Goal: Task Accomplishment & Management: Complete application form

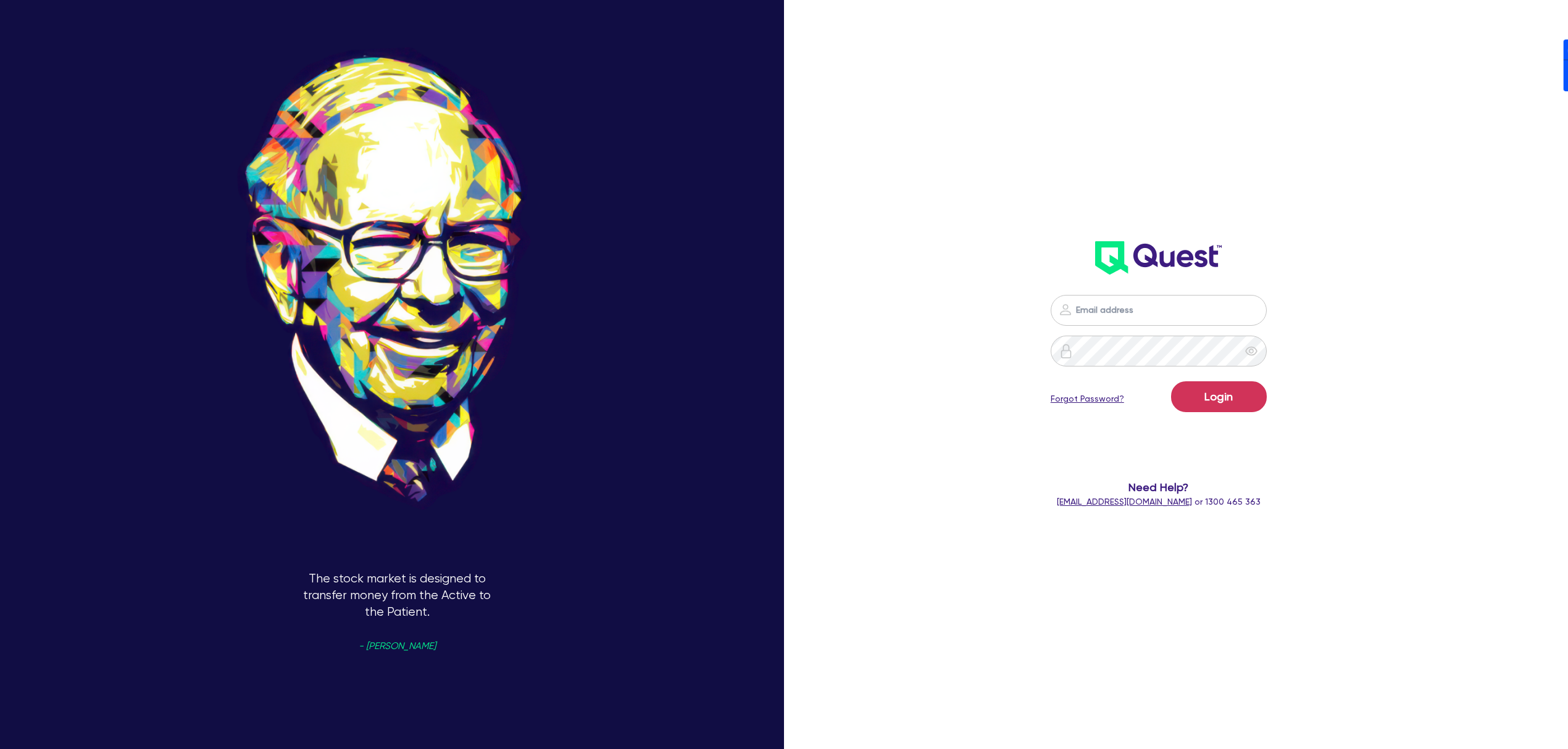
click at [0, 749] on nordpass-portal at bounding box center [0, 749] width 0 height 0
type input "[PERSON_NAME][EMAIL_ADDRESS][DOMAIN_NAME]"
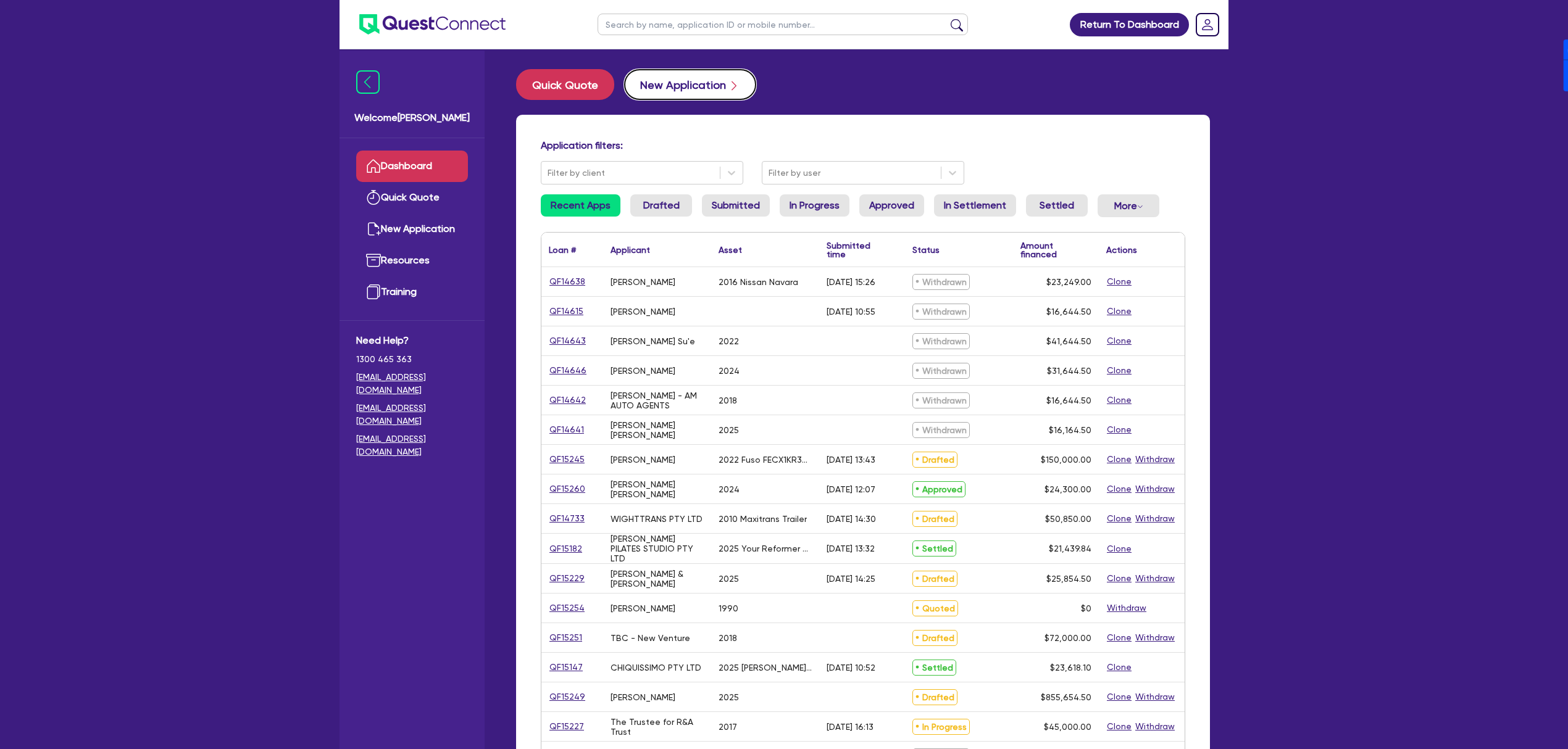
click at [699, 88] on button "New Application" at bounding box center [690, 84] width 132 height 31
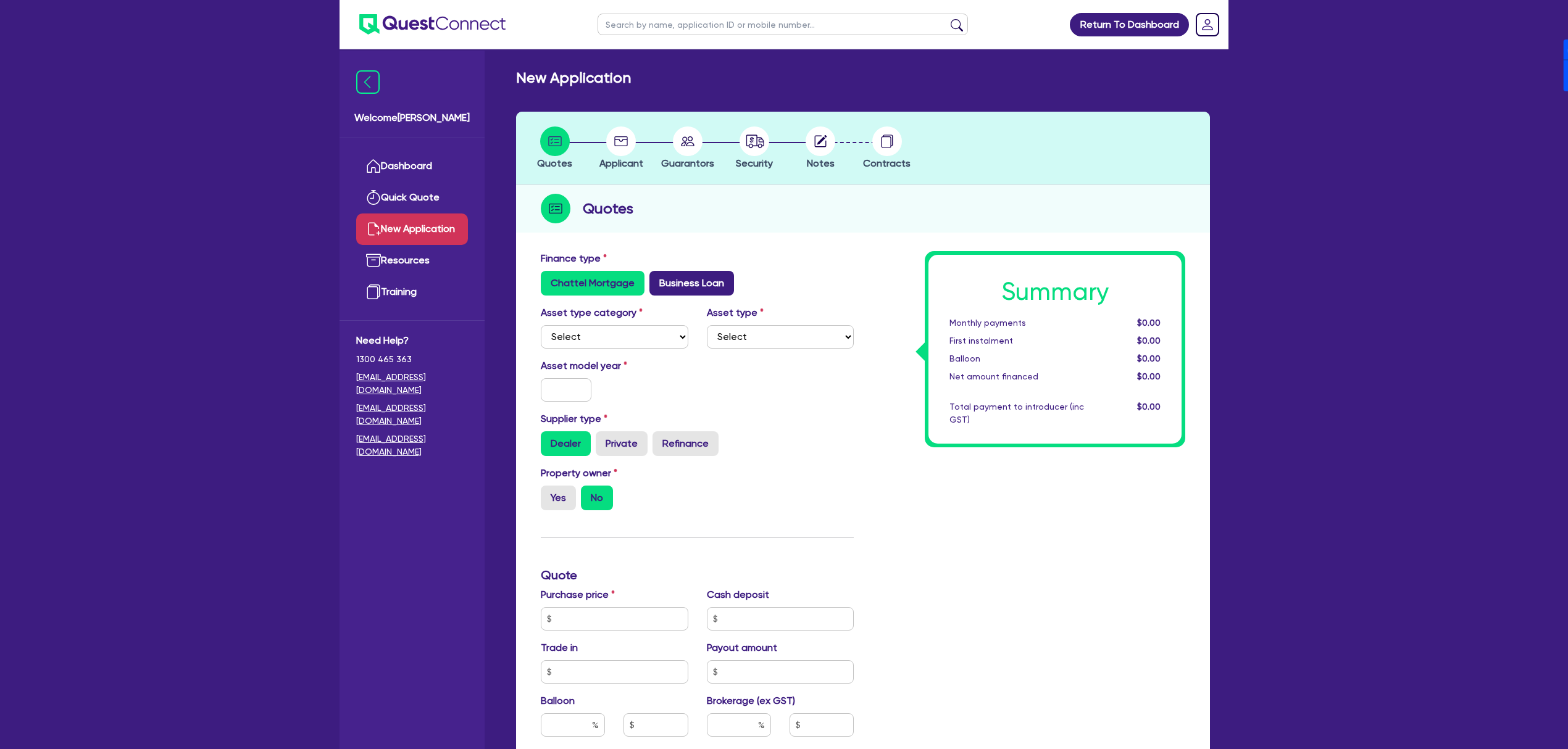
click at [702, 283] on label "Business Loan" at bounding box center [691, 283] width 85 height 25
click at [657, 279] on input "Business Loan" at bounding box center [653, 275] width 8 height 8
radio input "true"
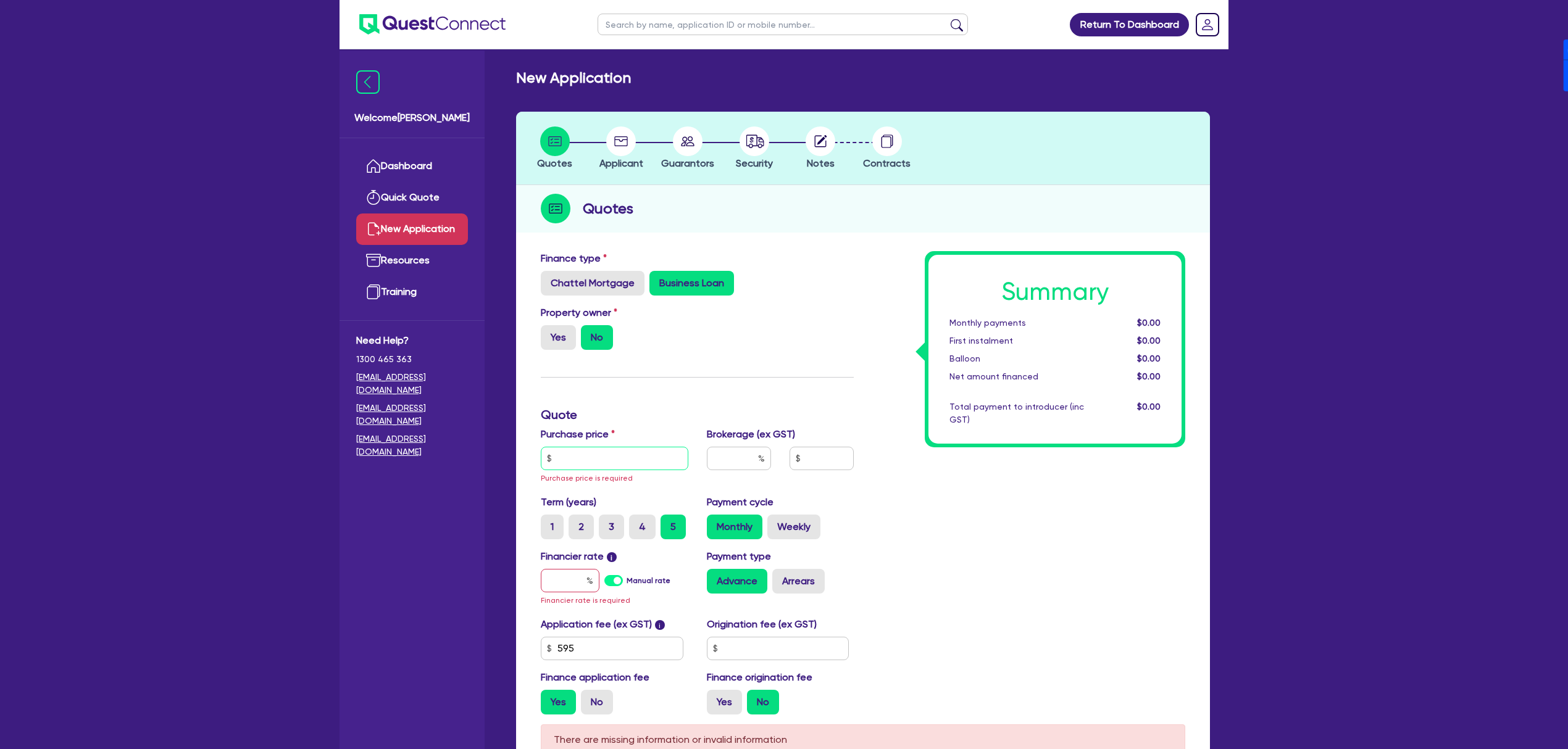
click at [628, 460] on input "text" at bounding box center [615, 458] width 148 height 23
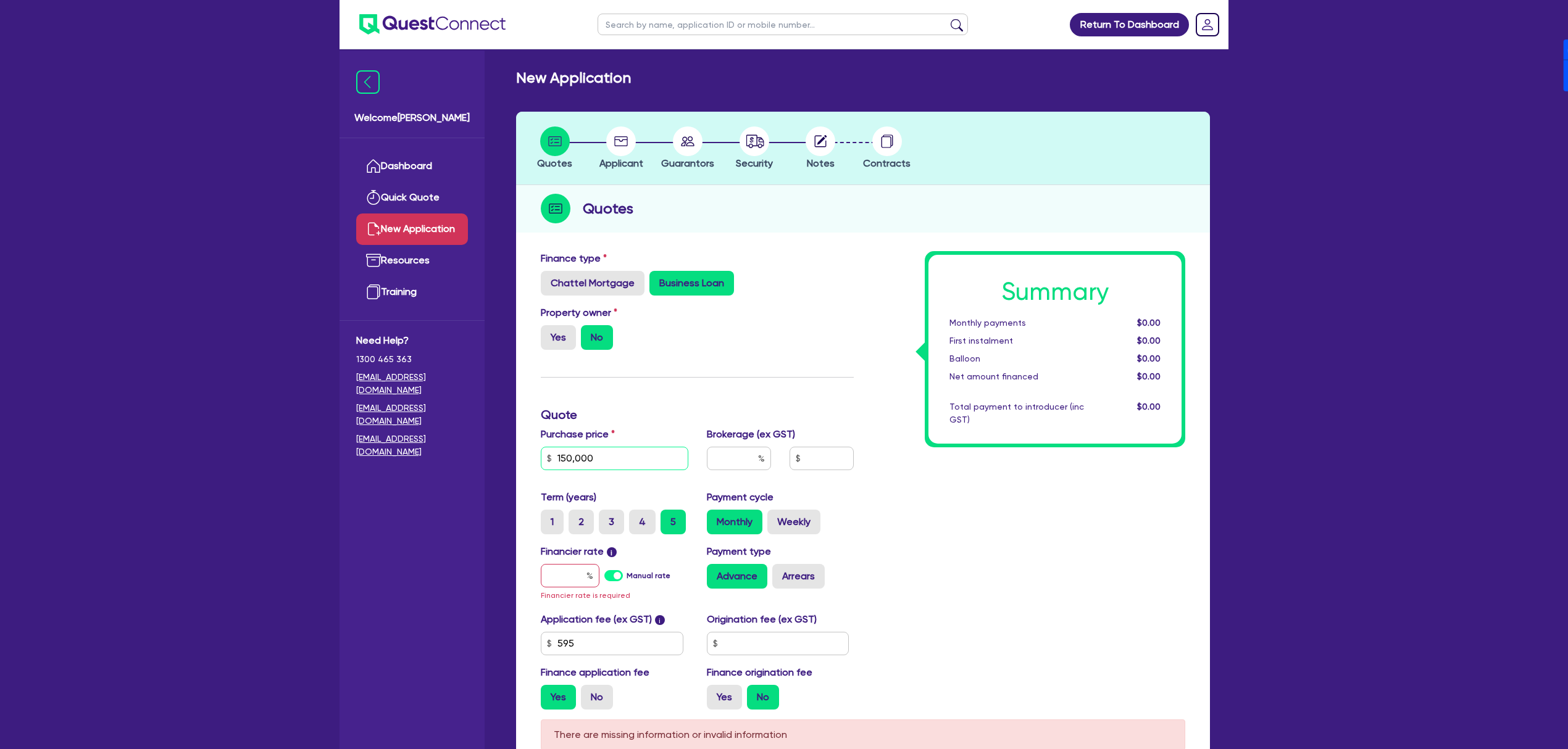
type input "150,000"
drag, startPoint x: 746, startPoint y: 457, endPoint x: 879, endPoint y: 460, distance: 134.0
click at [864, 459] on div "Finance type Chattel Mortgage Business Loan Asset type category Select Cars and…" at bounding box center [862, 485] width 663 height 468
type input "4"
click at [630, 559] on div "Financier rate i Manual rate Financier rate is required" at bounding box center [614, 573] width 166 height 58
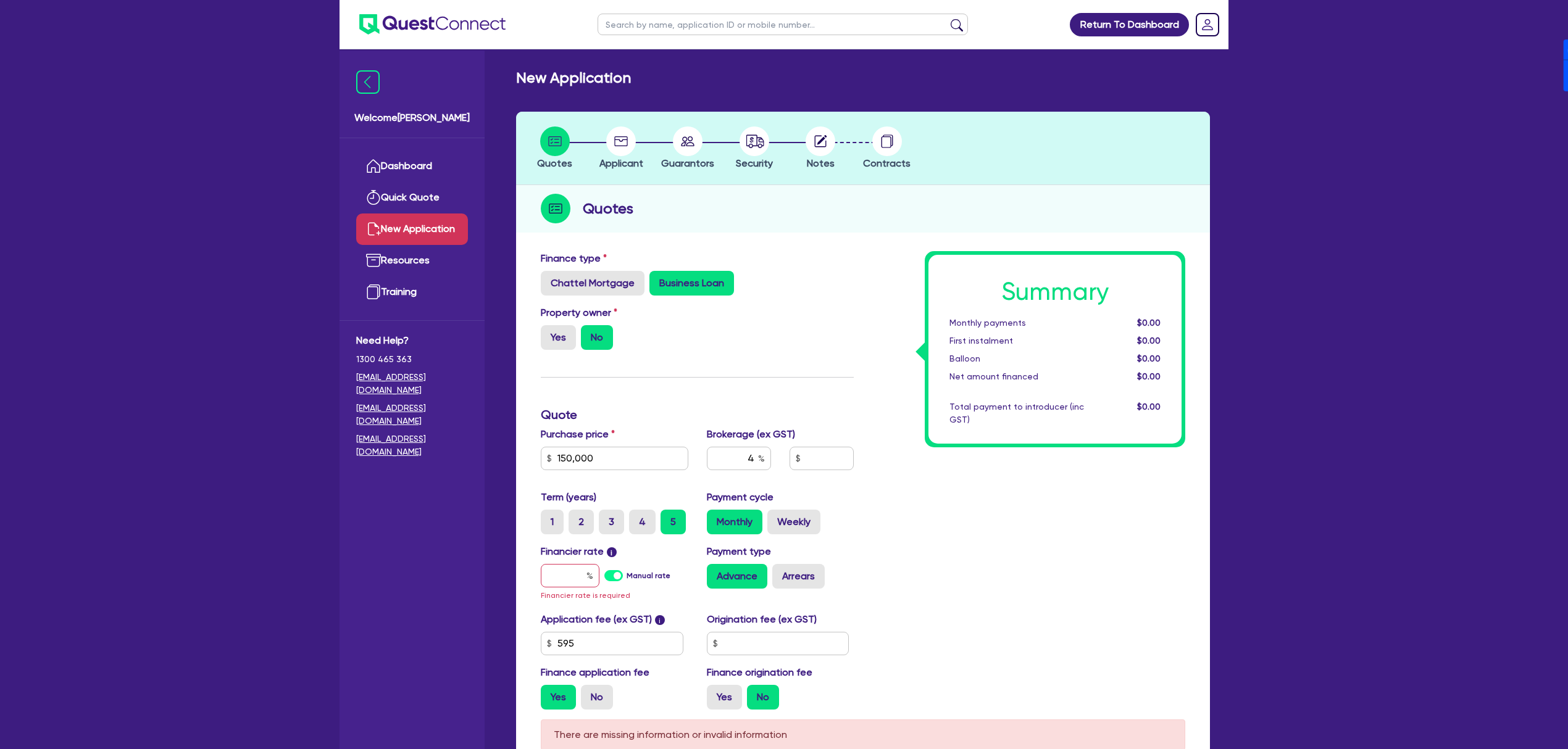
click at [626, 570] on label "Manual rate" at bounding box center [648, 575] width 44 height 11
click at [0, 0] on input "Manual rate" at bounding box center [0, 0] width 0 height 0
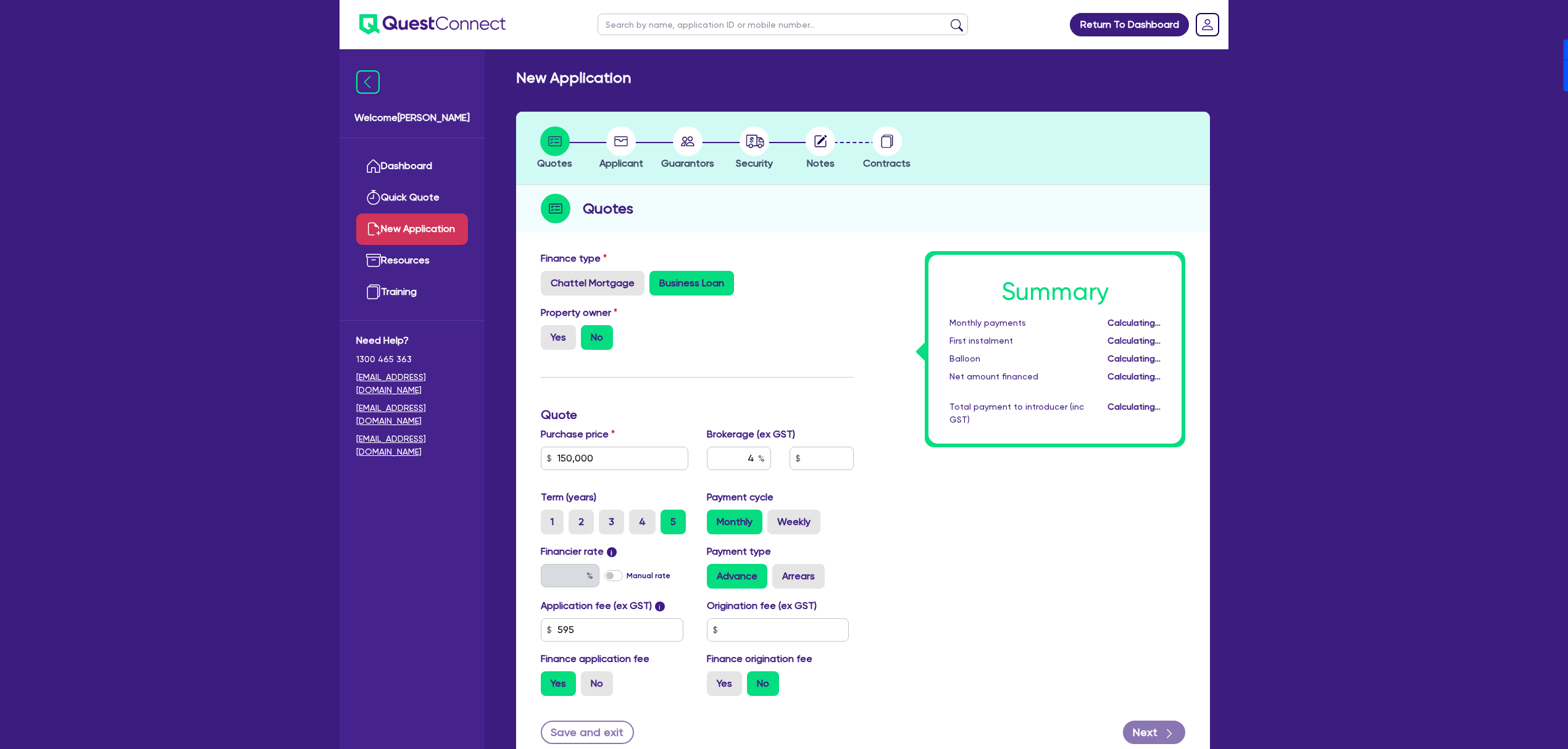
type input "6,026.18"
type input "17"
drag, startPoint x: 804, startPoint y: 571, endPoint x: 764, endPoint y: 610, distance: 55.9
click at [804, 572] on label "Arrears" at bounding box center [798, 576] width 52 height 25
click at [780, 572] on input "Arrears" at bounding box center [776, 568] width 8 height 8
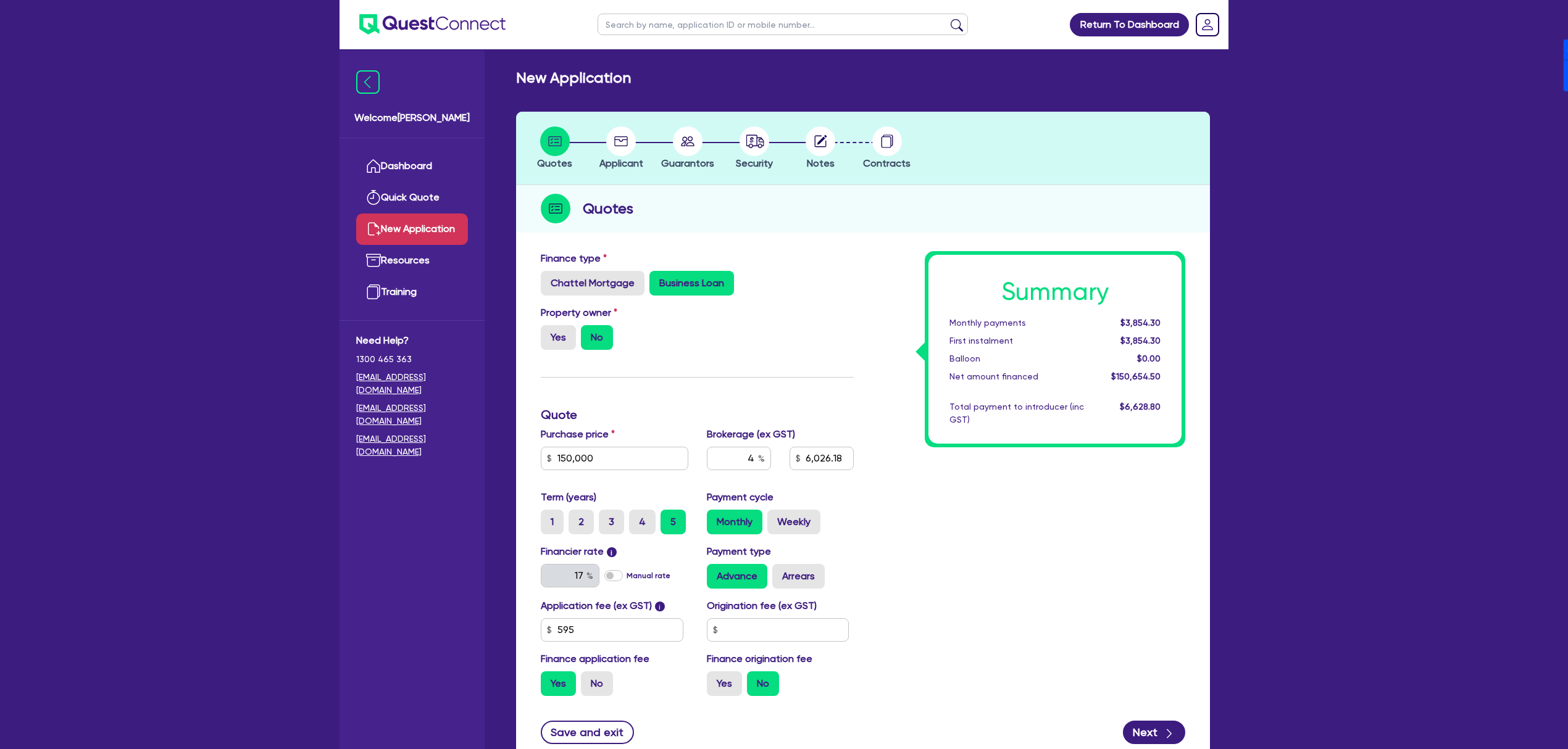
radio input "true"
type input "6,026.18"
click at [758, 634] on input "text" at bounding box center [778, 629] width 143 height 23
type input "900"
type input "6,026.18"
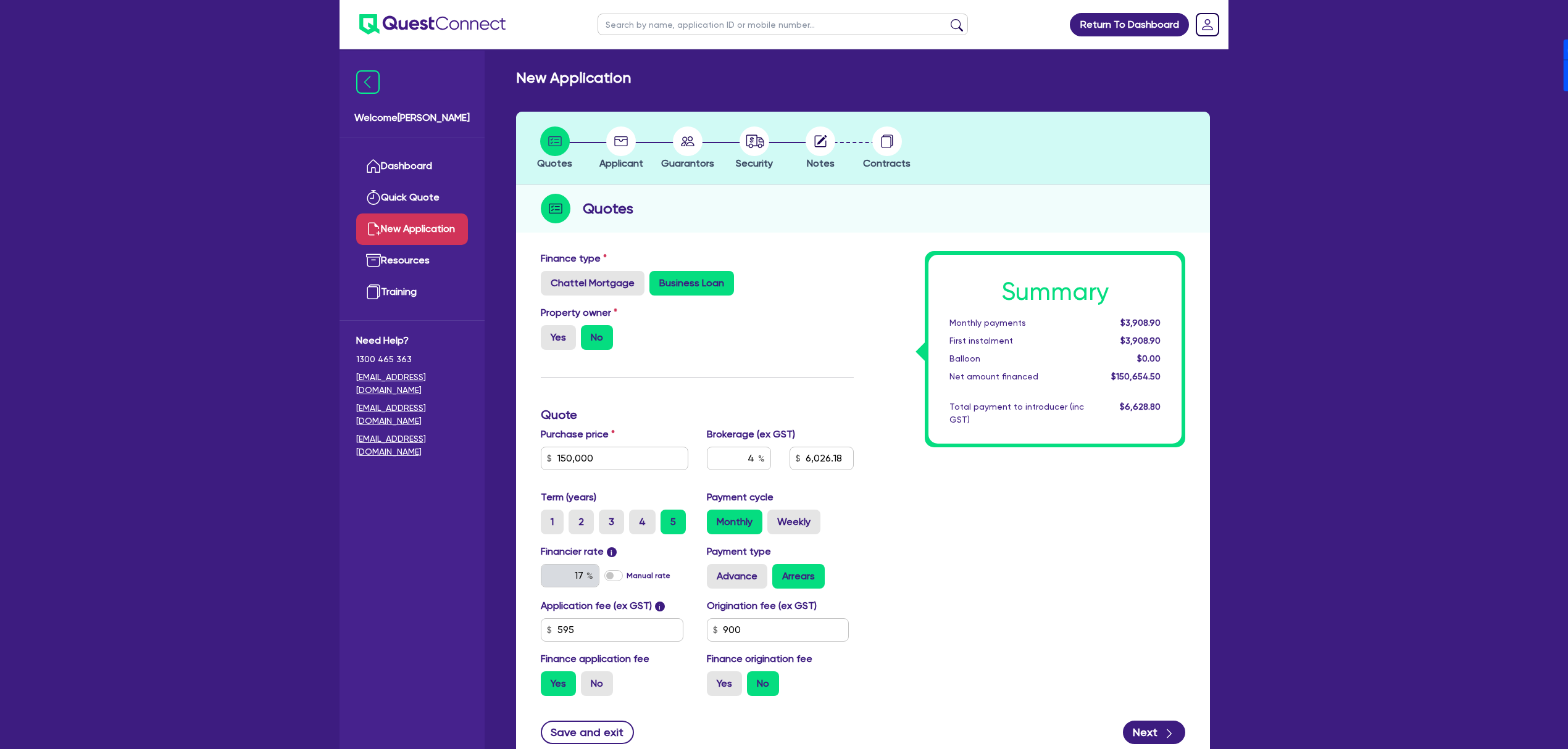
click at [732, 686] on label "Yes" at bounding box center [724, 684] width 35 height 25
click at [715, 680] on input "Yes" at bounding box center [711, 676] width 8 height 8
radio input "true"
click at [1149, 739] on button "Next" at bounding box center [1154, 732] width 62 height 23
type input "6,065.78"
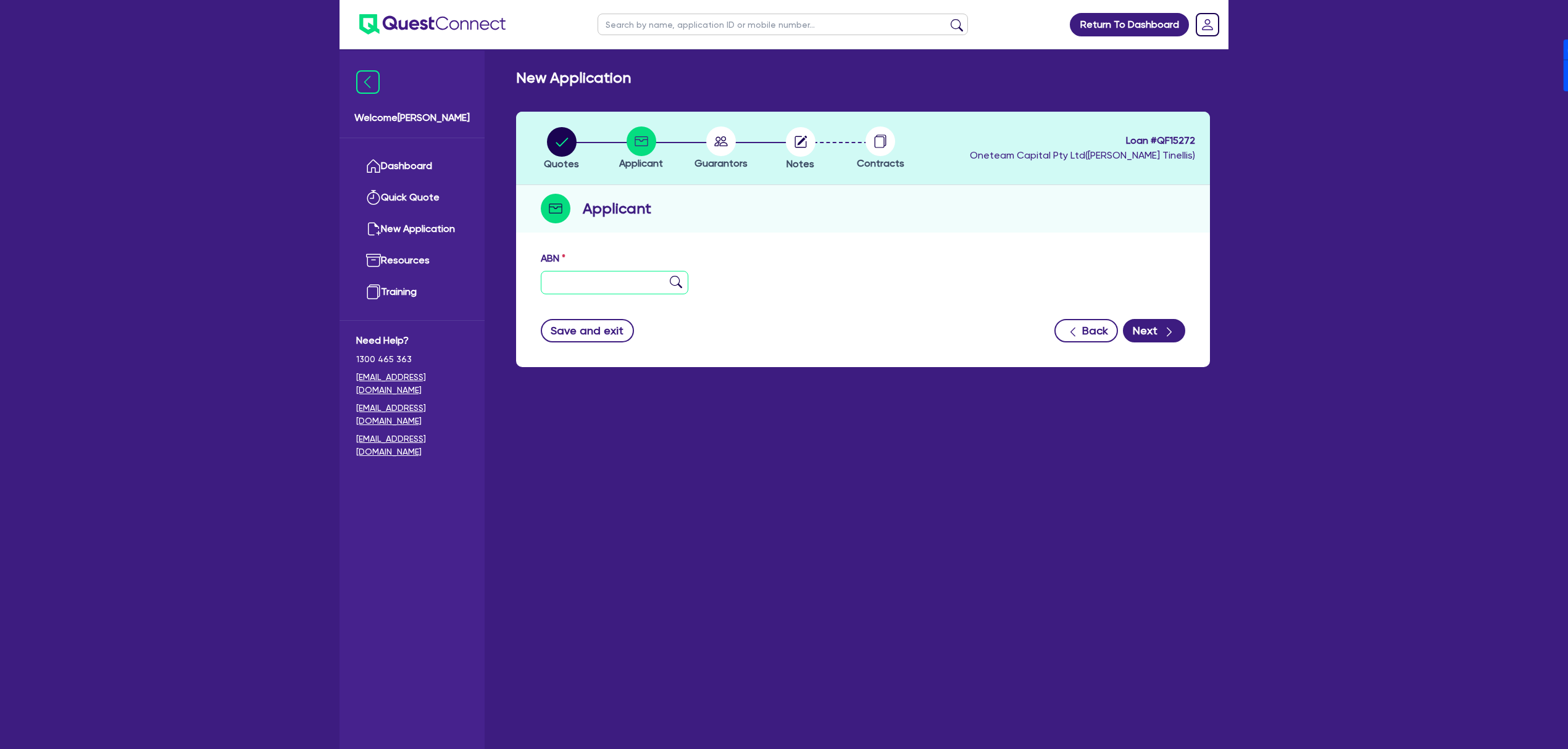
click at [578, 283] on input "text" at bounding box center [615, 282] width 148 height 23
type input "11 111 111 111"
click at [1164, 334] on icon "button" at bounding box center [1169, 332] width 12 height 12
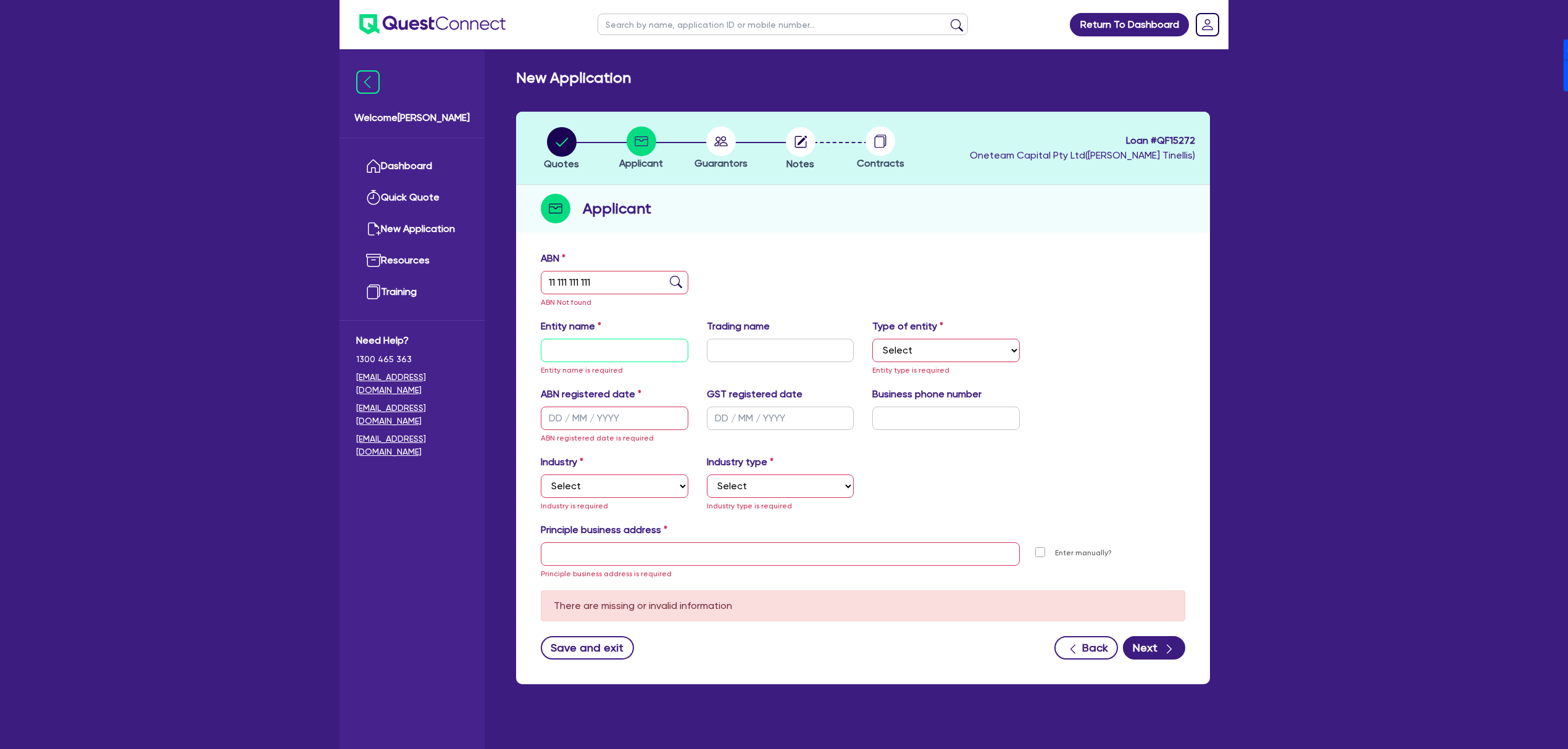
click at [581, 344] on input "text" at bounding box center [615, 350] width 148 height 23
type input "Preeti"
select select "SOLE_TRADER"
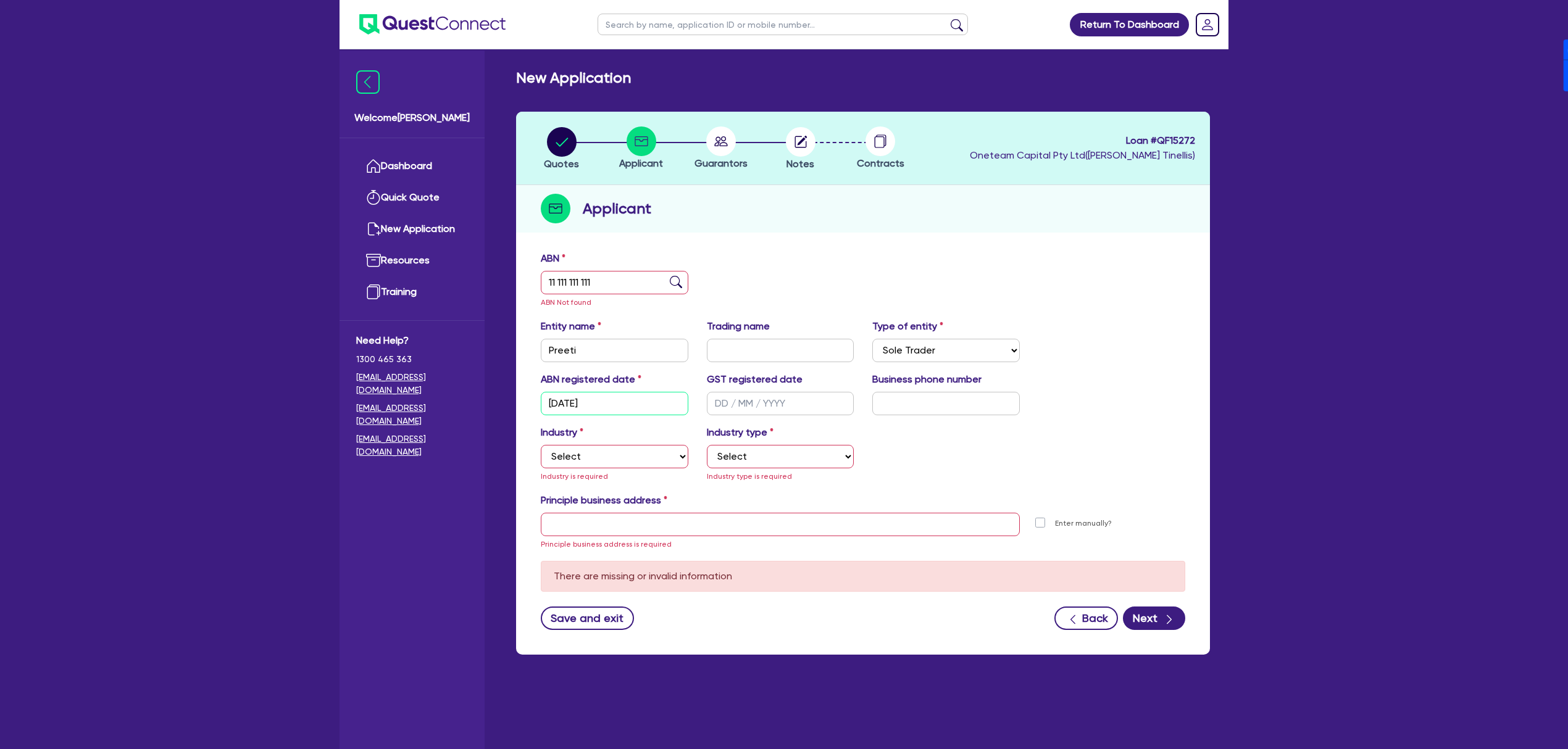
type input "[DATE]"
select select "ACCOMODATION_FOOD"
select select "HOTELS"
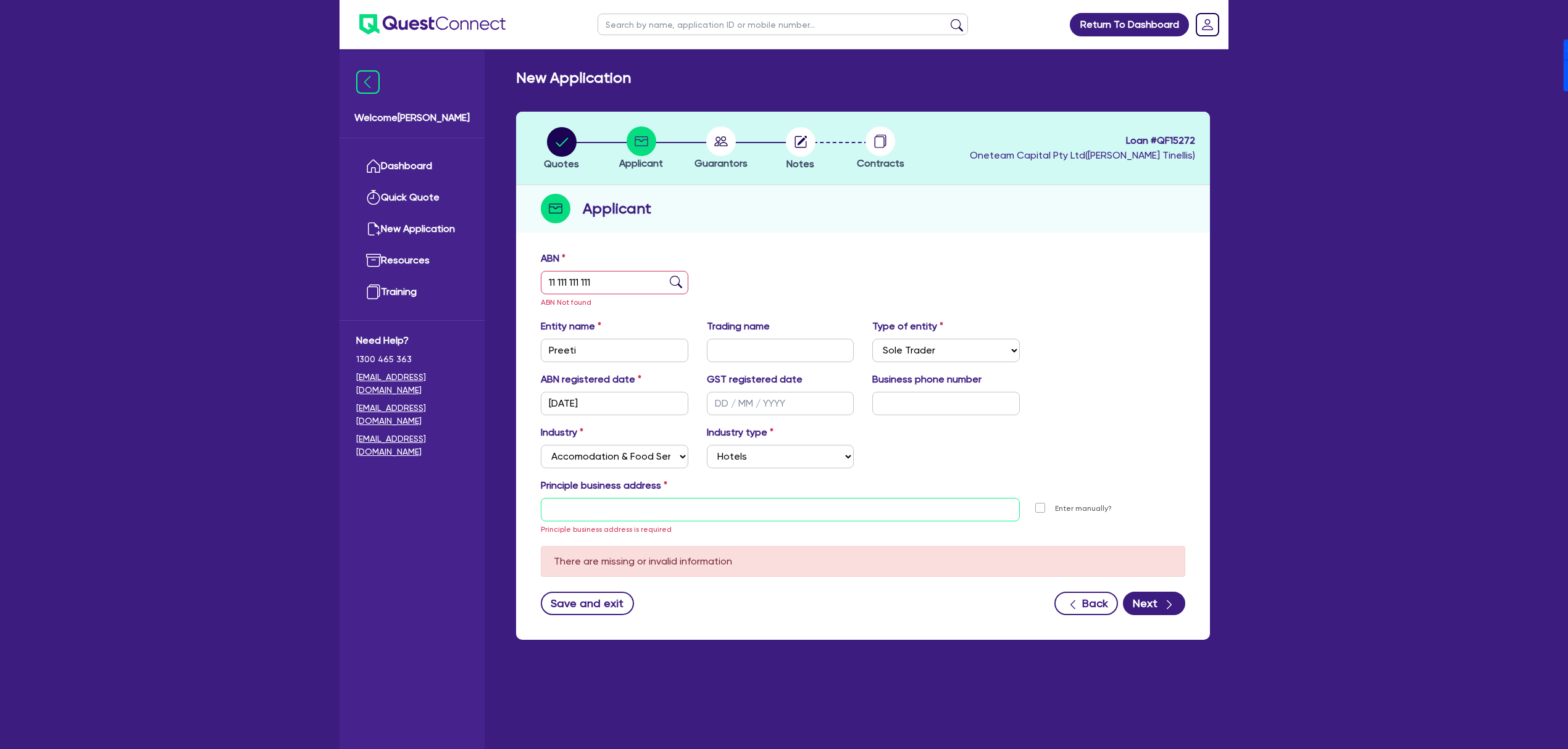
type input "[STREET_ADDRESS]"
type input "04 5035 5483"
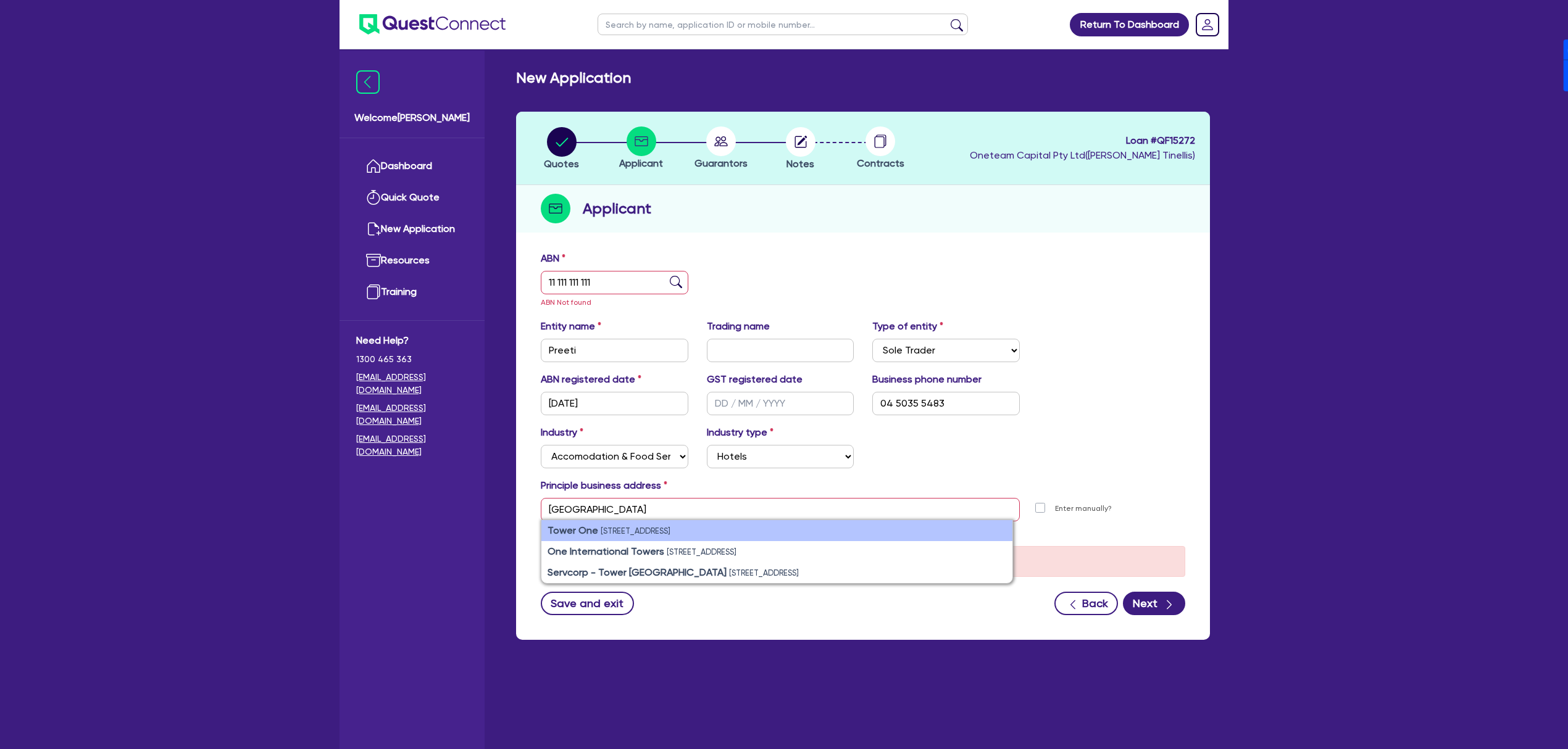
click at [646, 534] on small "[STREET_ADDRESS]" at bounding box center [636, 530] width 70 height 9
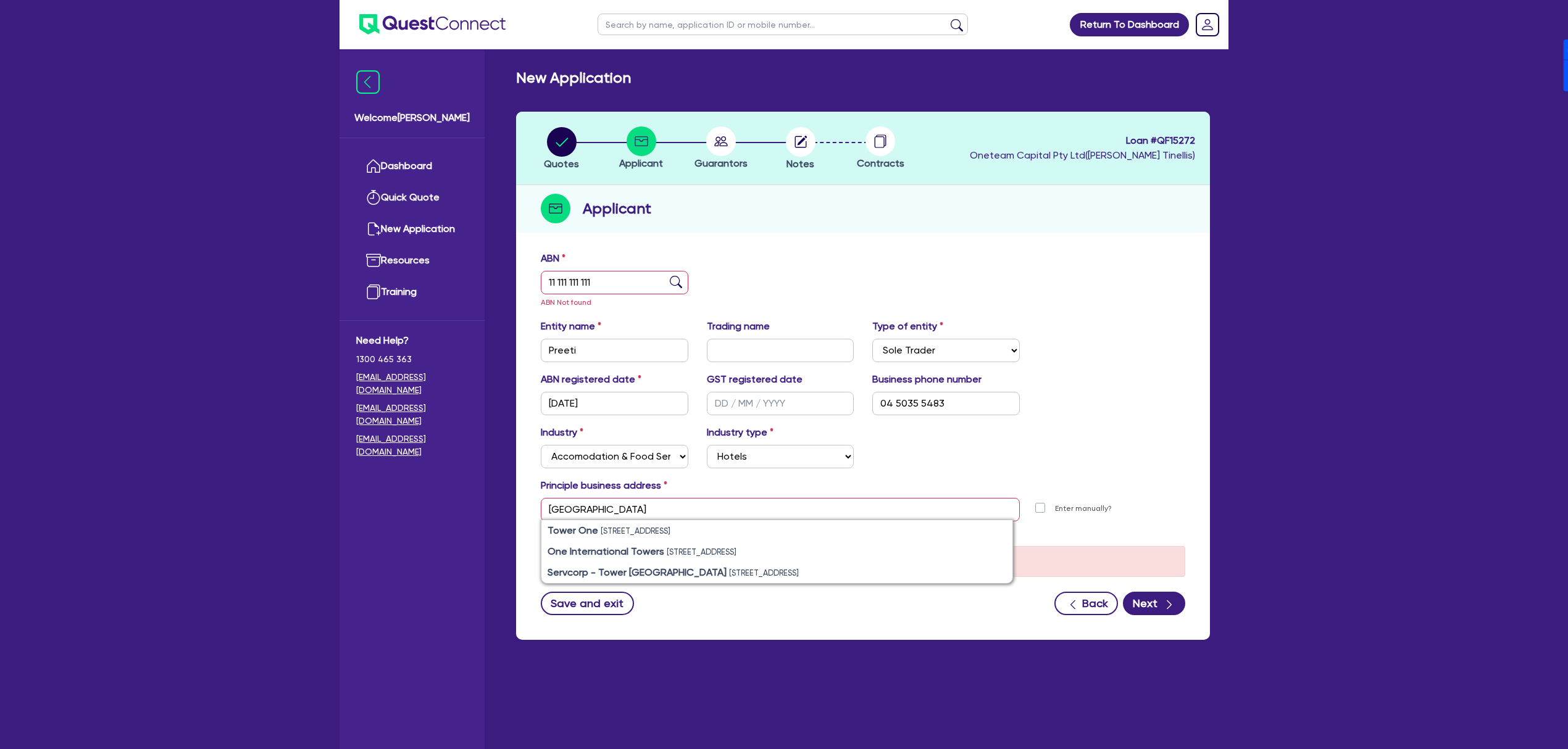
type input "[STREET_ADDRESS]"
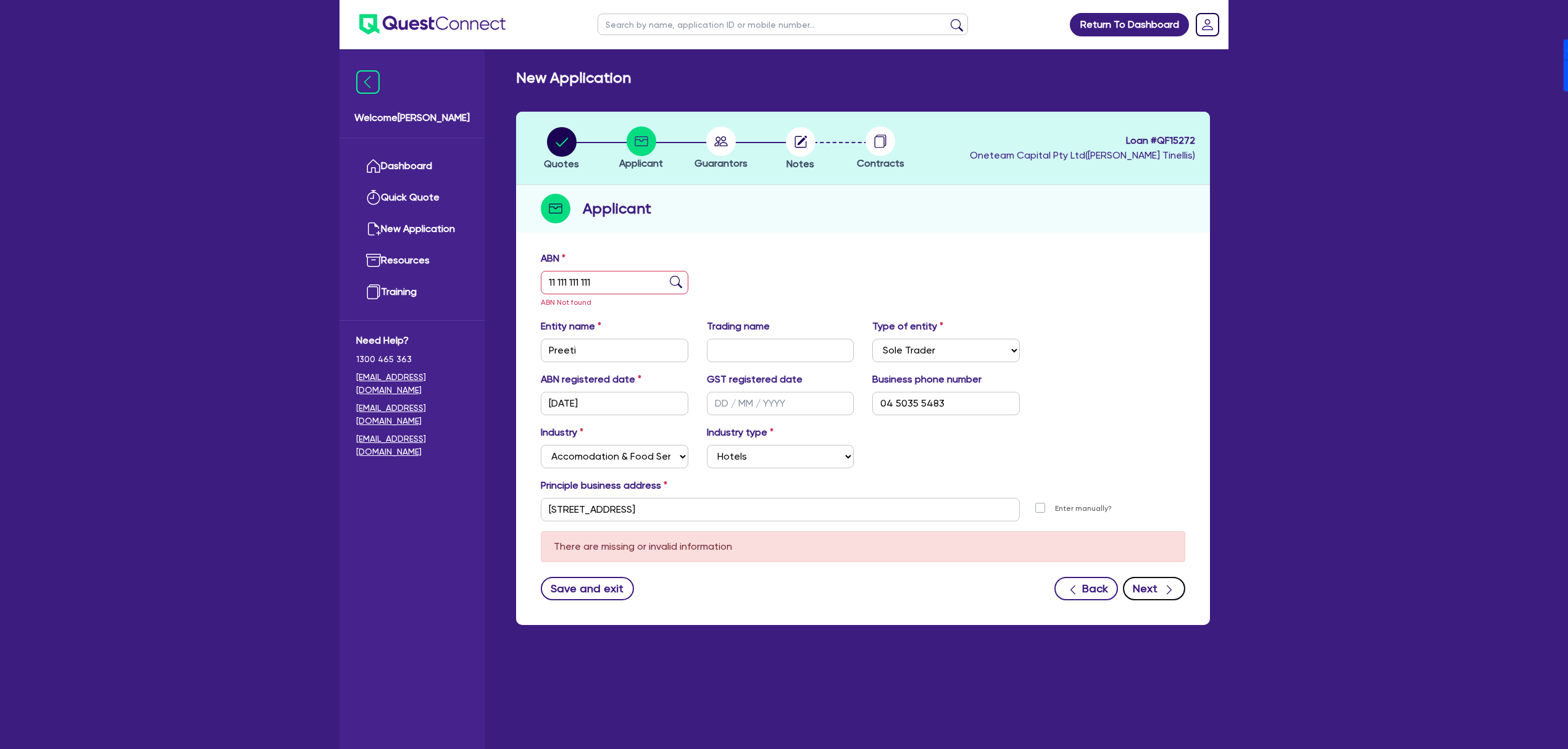
click at [1141, 588] on button "Next" at bounding box center [1154, 588] width 62 height 23
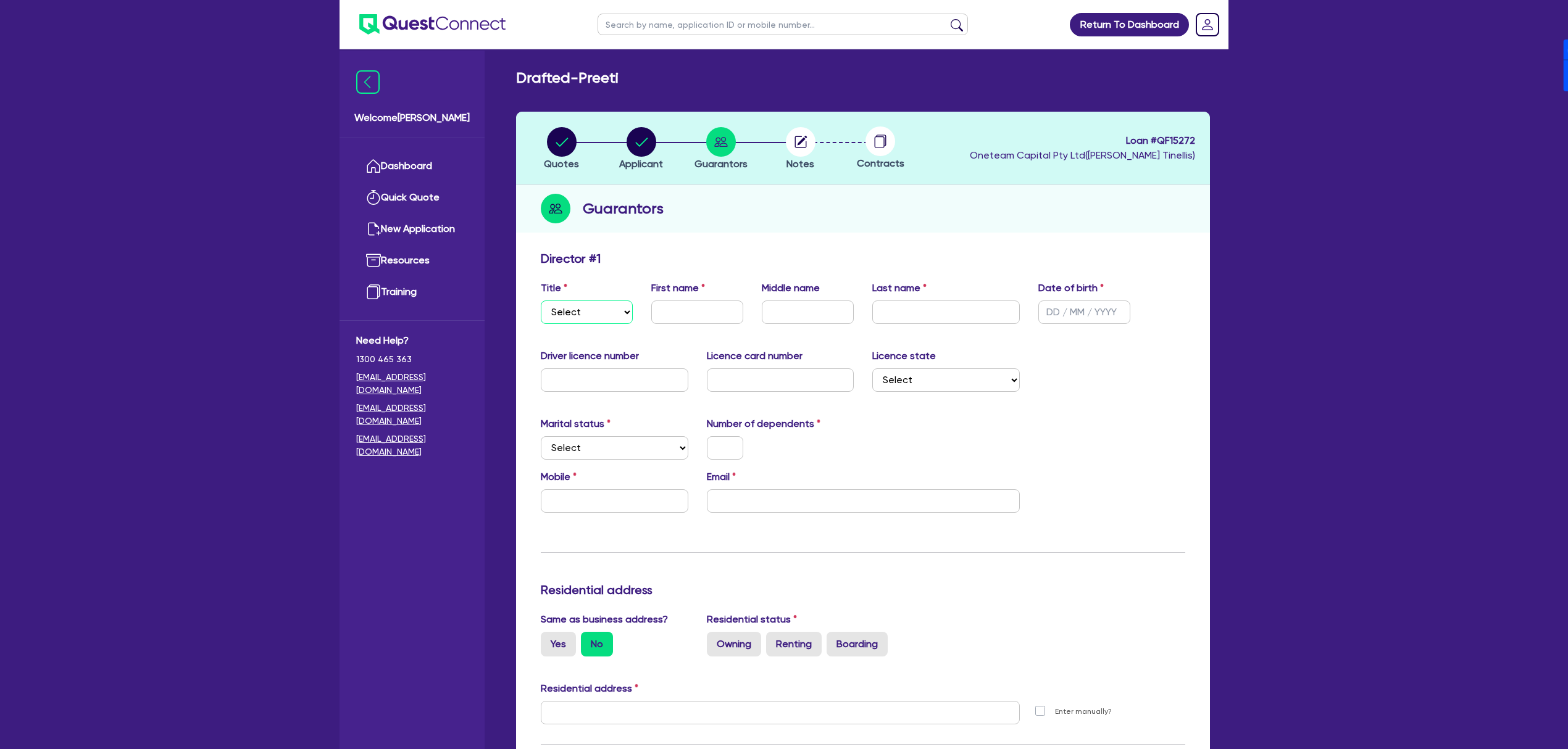
click at [567, 314] on select "Select Mr Mrs Ms Miss Dr" at bounding box center [587, 312] width 92 height 23
select select "MRS"
click at [541, 301] on select "Select Mr Mrs Ms Miss Dr" at bounding box center [587, 312] width 92 height 23
click at [676, 312] on input "text" at bounding box center [697, 312] width 92 height 23
type input "Preeti"
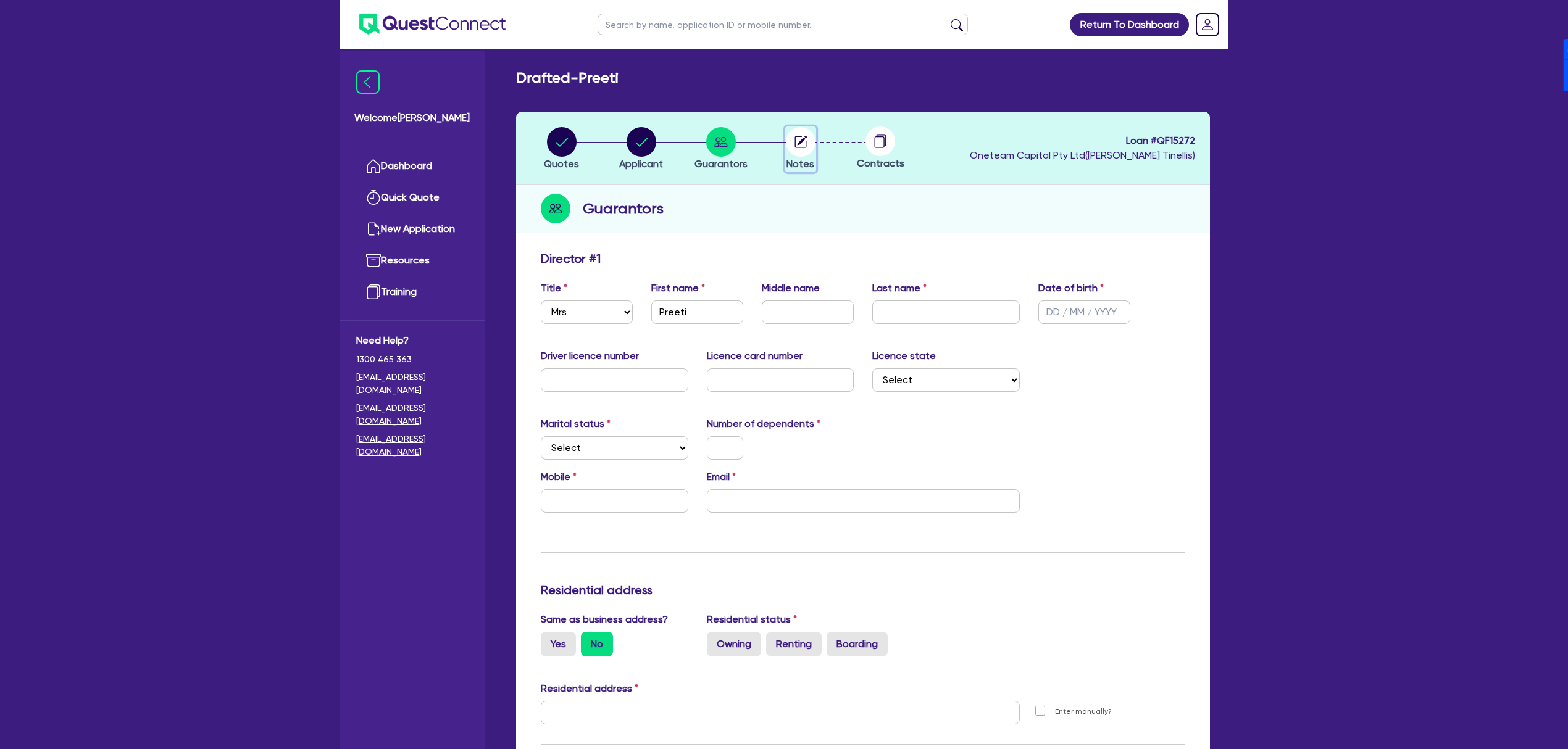
click at [803, 132] on circle "button" at bounding box center [801, 142] width 30 height 30
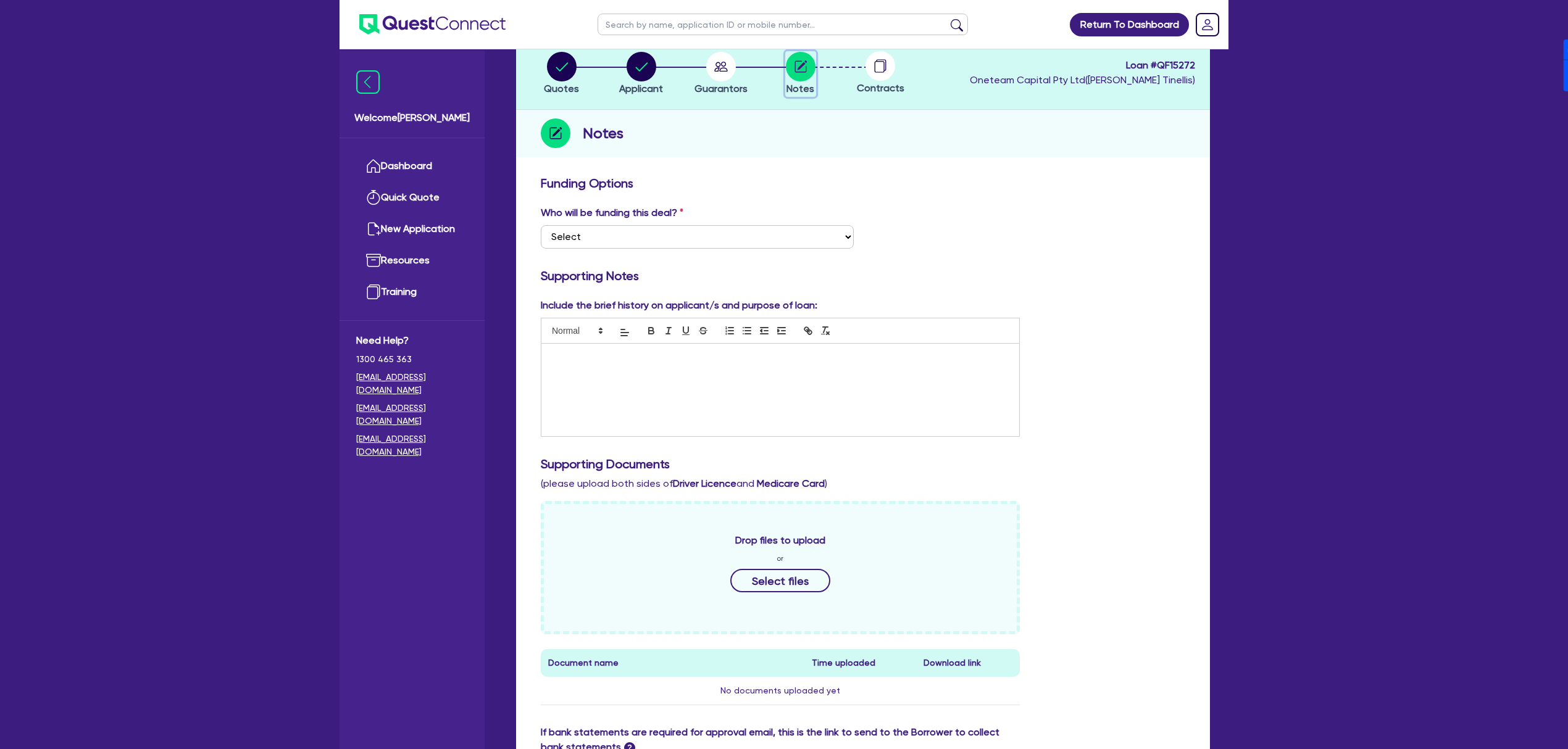
scroll to position [354, 0]
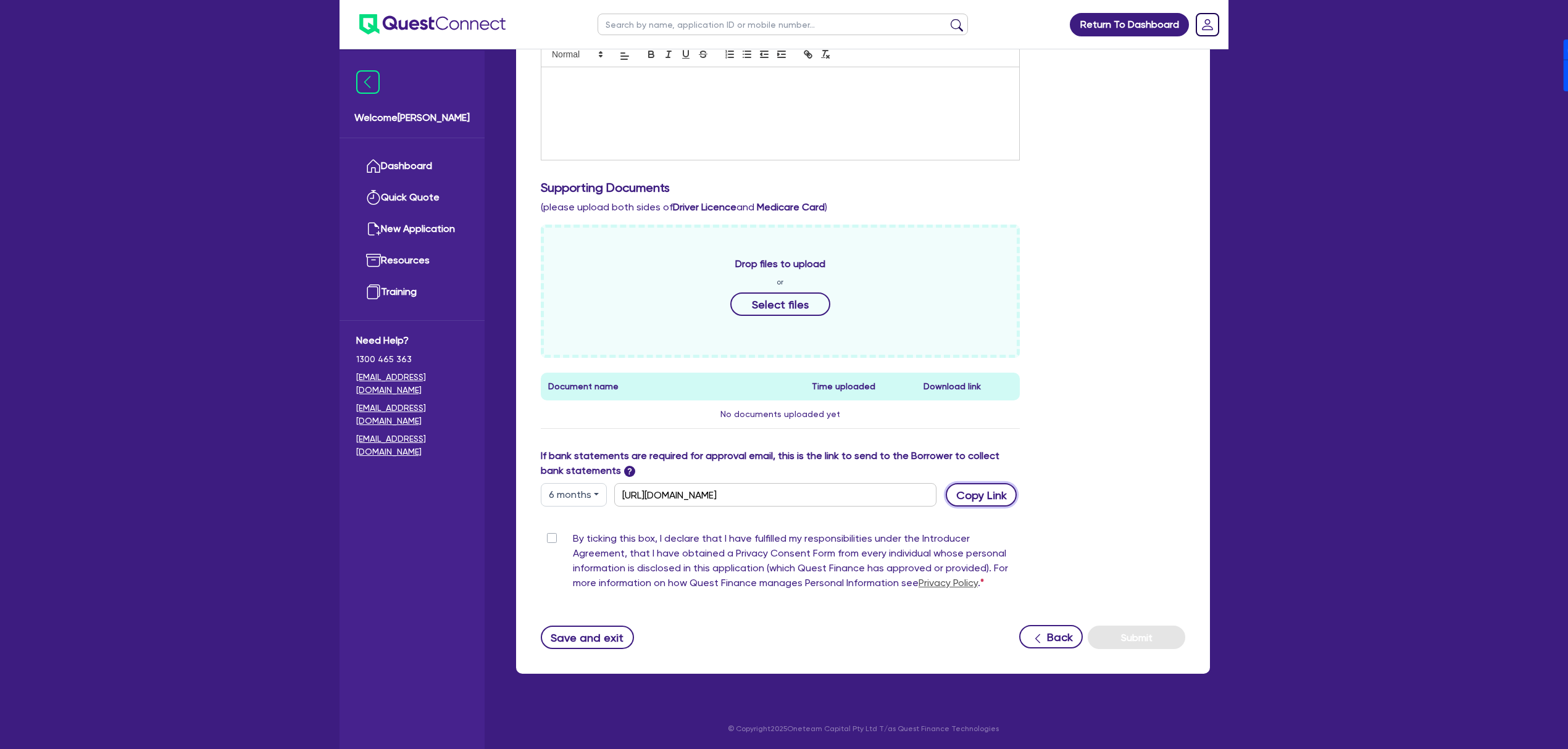
click at [1003, 500] on button "Copy Link" at bounding box center [981, 494] width 71 height 23
click at [970, 486] on button "Copy Link" at bounding box center [981, 494] width 71 height 23
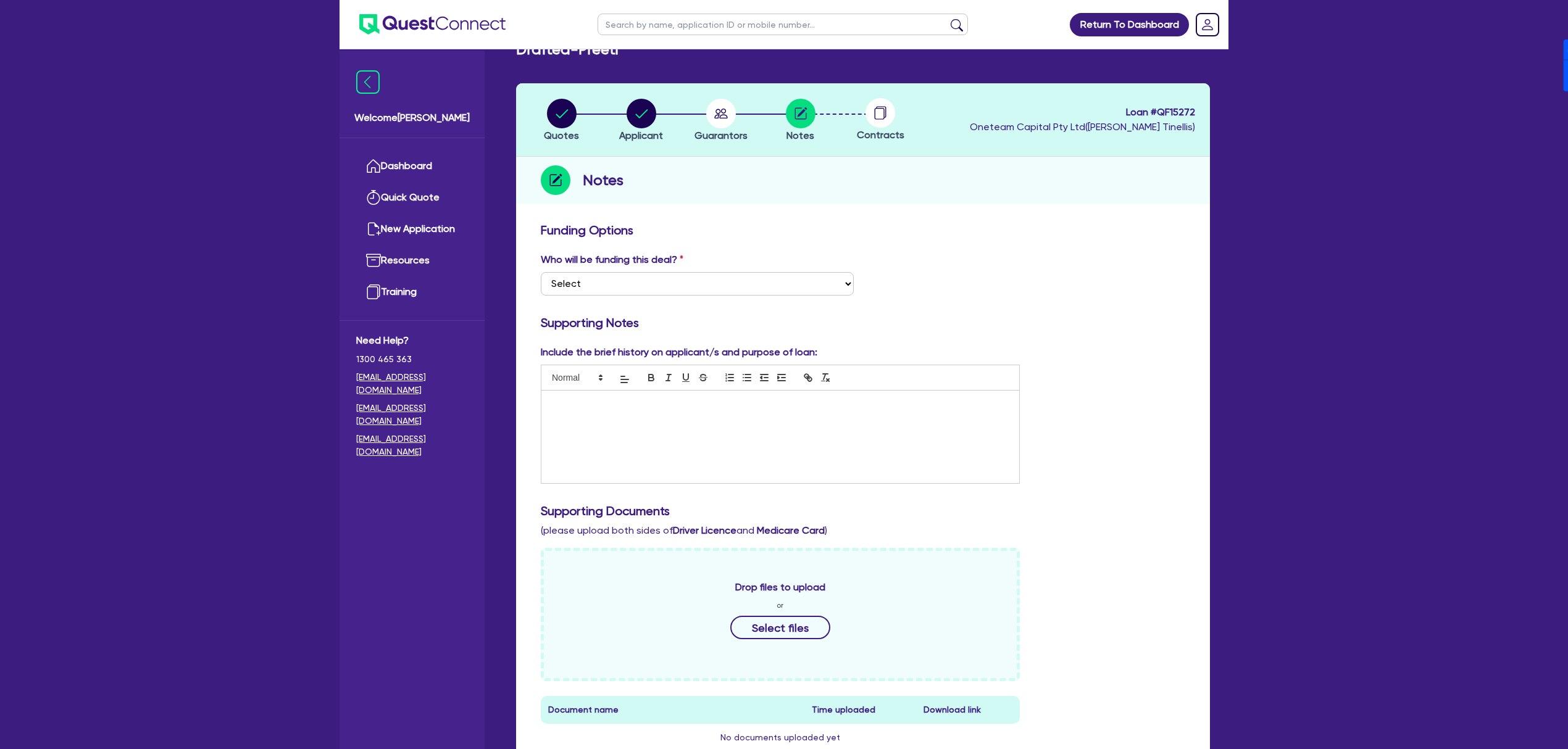
scroll to position [0, 0]
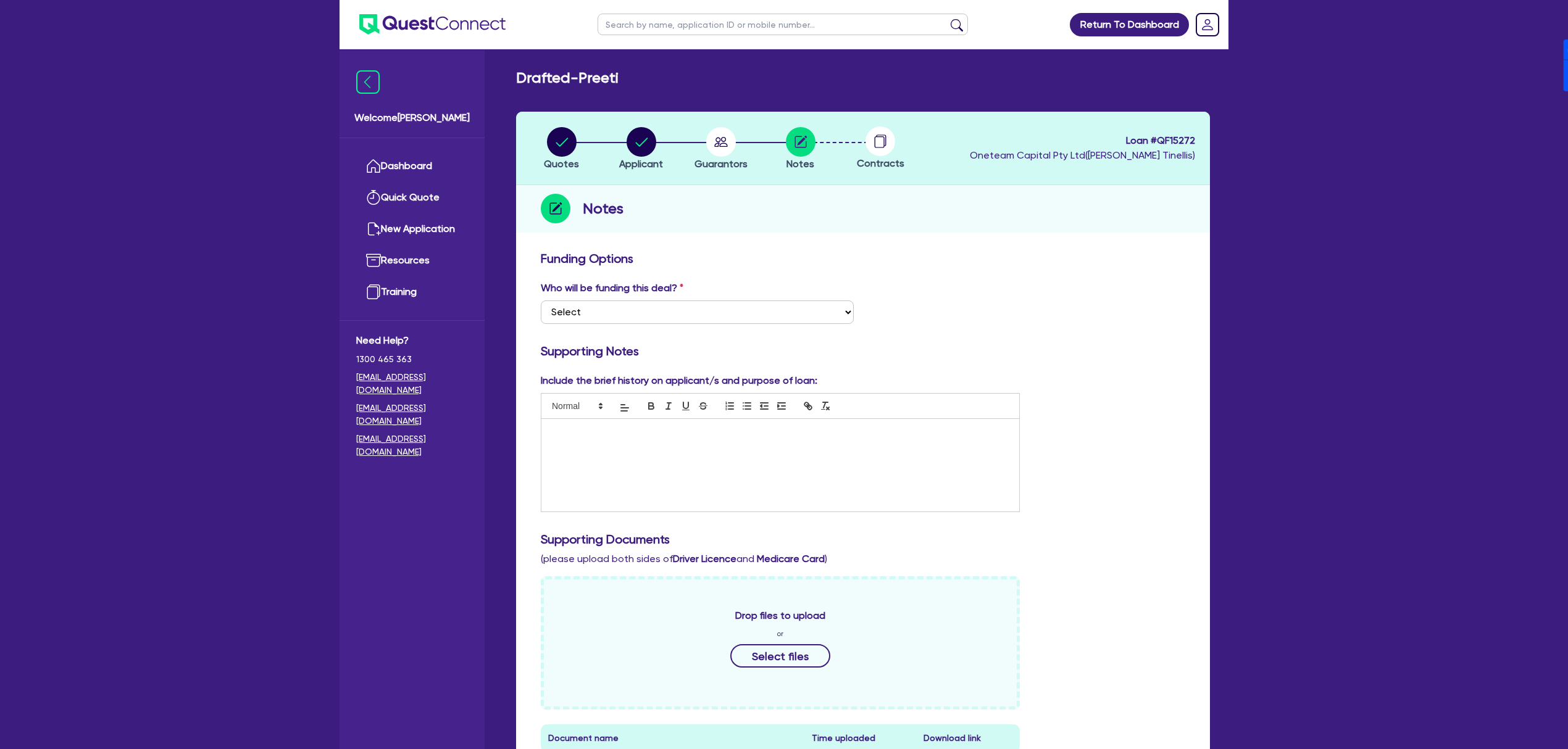
click at [423, 147] on ul "Dashboard Quick Quote New Application Ref Company Ref Salesperson Resources Tra…" at bounding box center [411, 229] width 145 height 182
click at [416, 174] on link "Dashboard" at bounding box center [412, 166] width 112 height 31
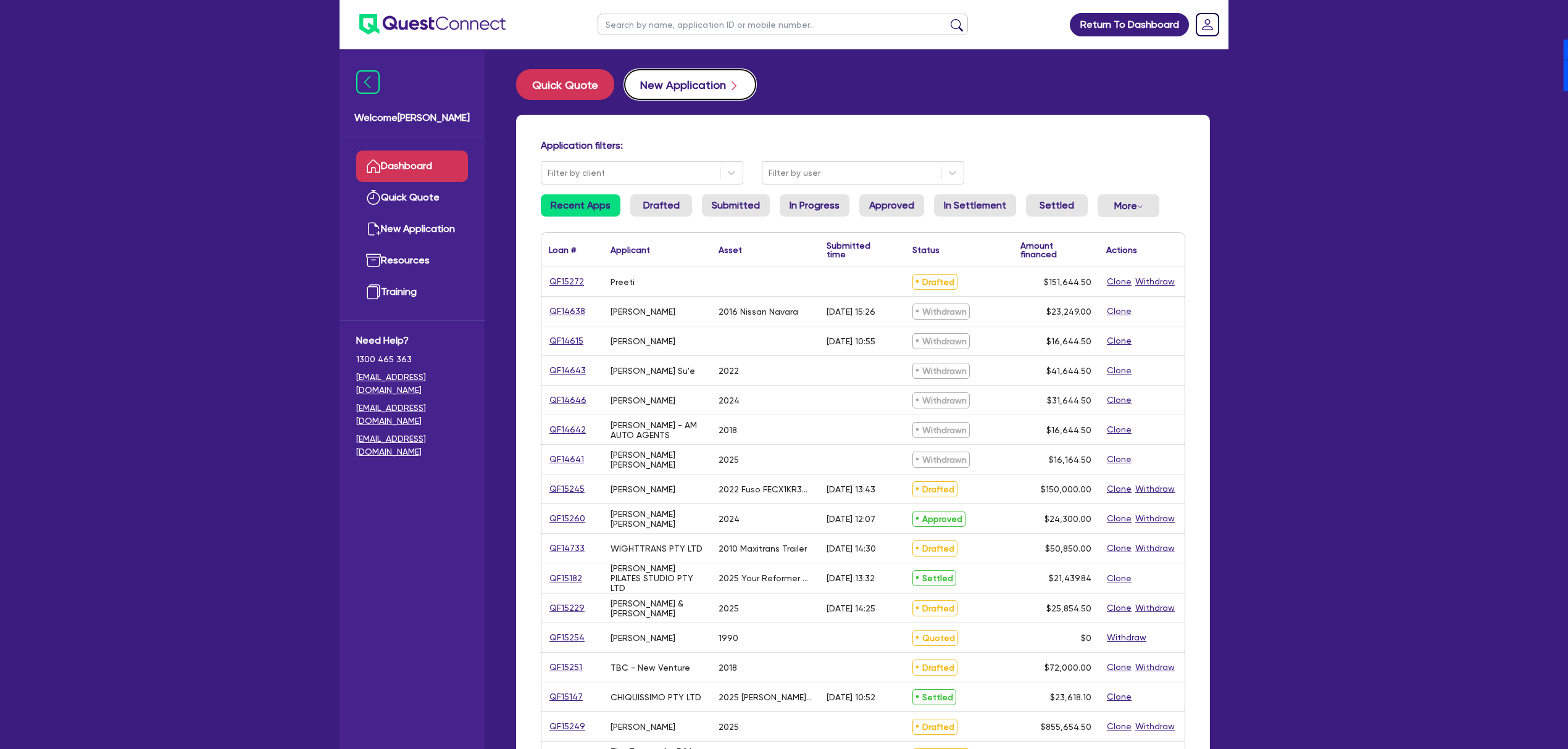
click at [670, 87] on button "New Application" at bounding box center [690, 84] width 132 height 31
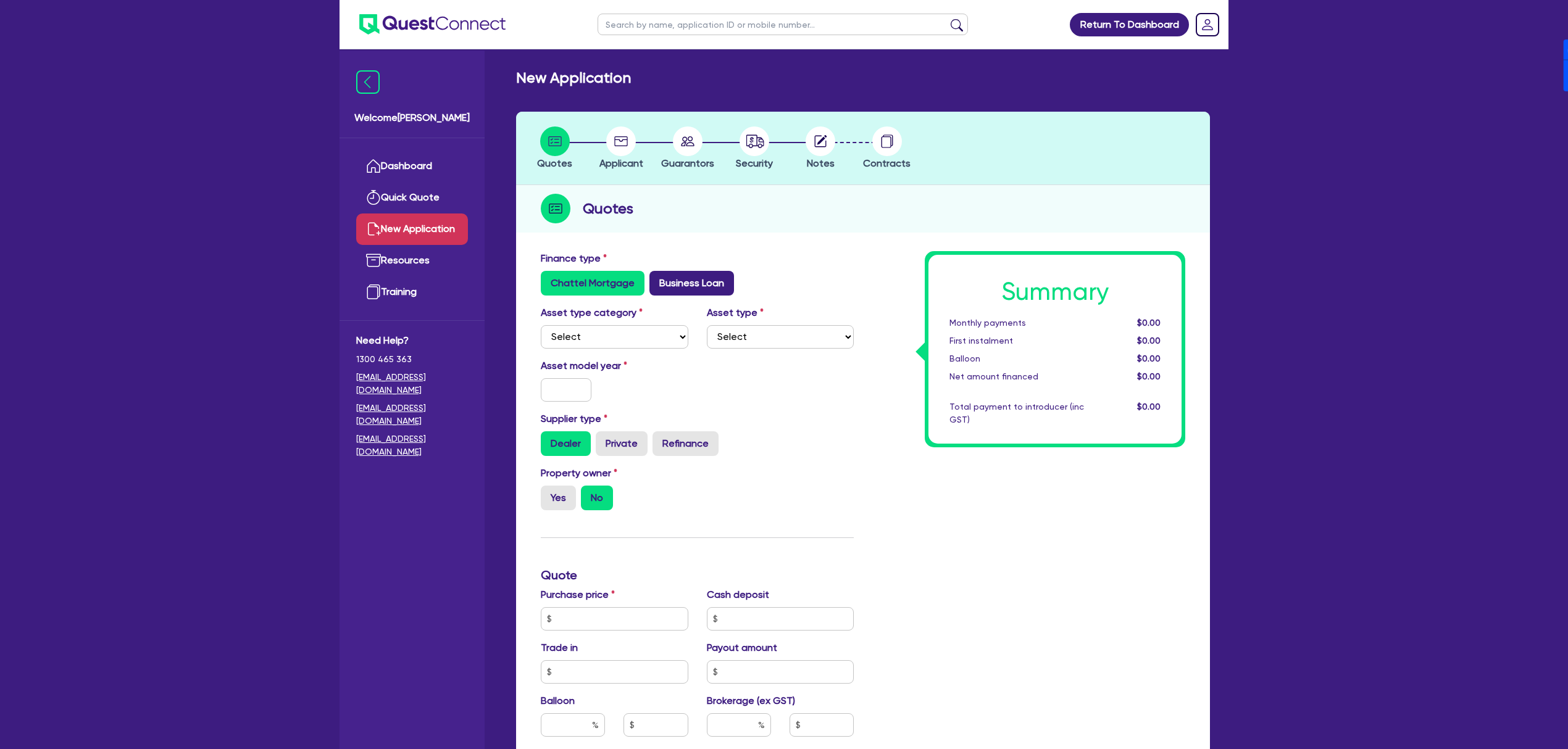
click at [672, 280] on label "Business Loan" at bounding box center [691, 283] width 85 height 25
click at [657, 279] on input "Business Loan" at bounding box center [653, 275] width 8 height 8
radio input "true"
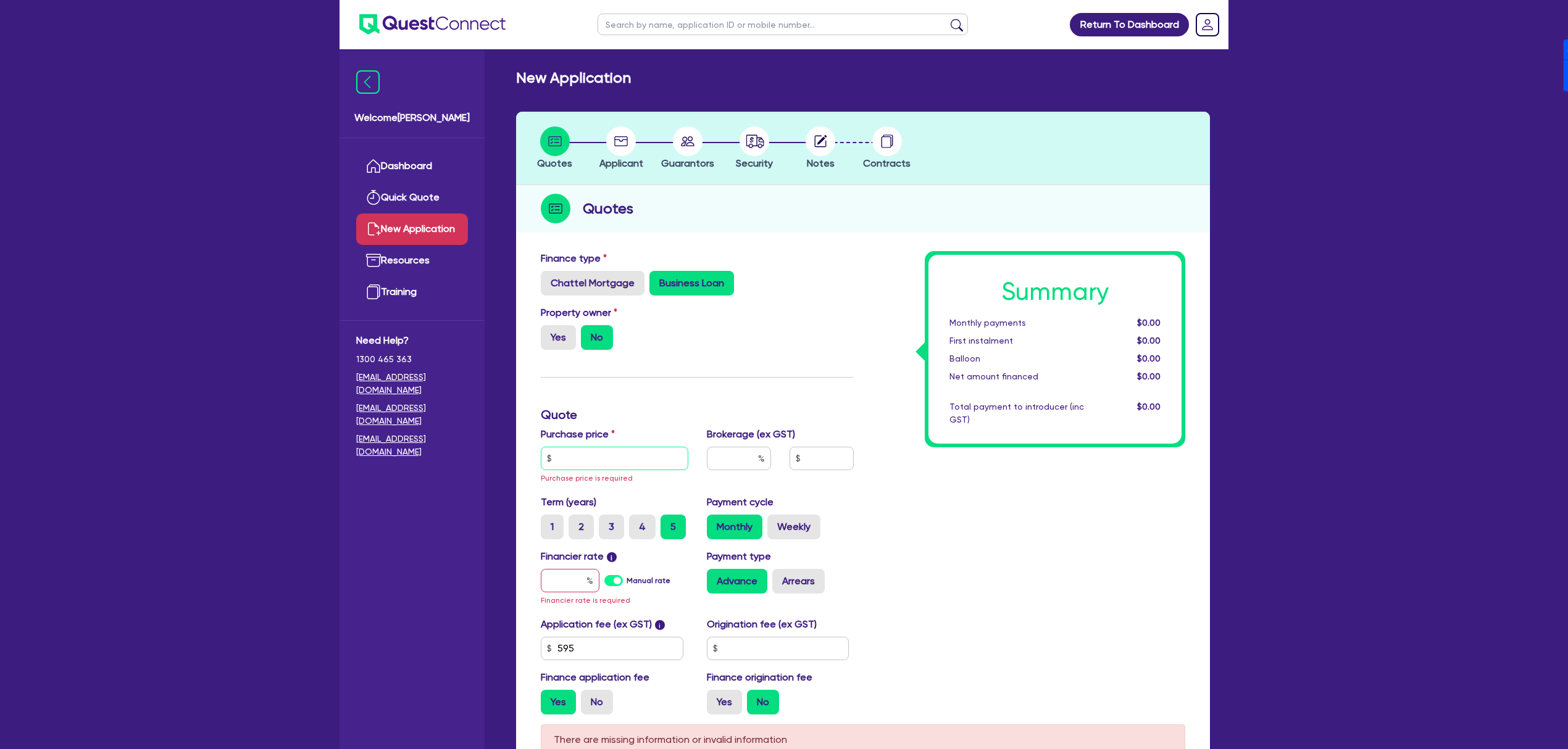
click at [591, 460] on input "text" at bounding box center [615, 458] width 148 height 23
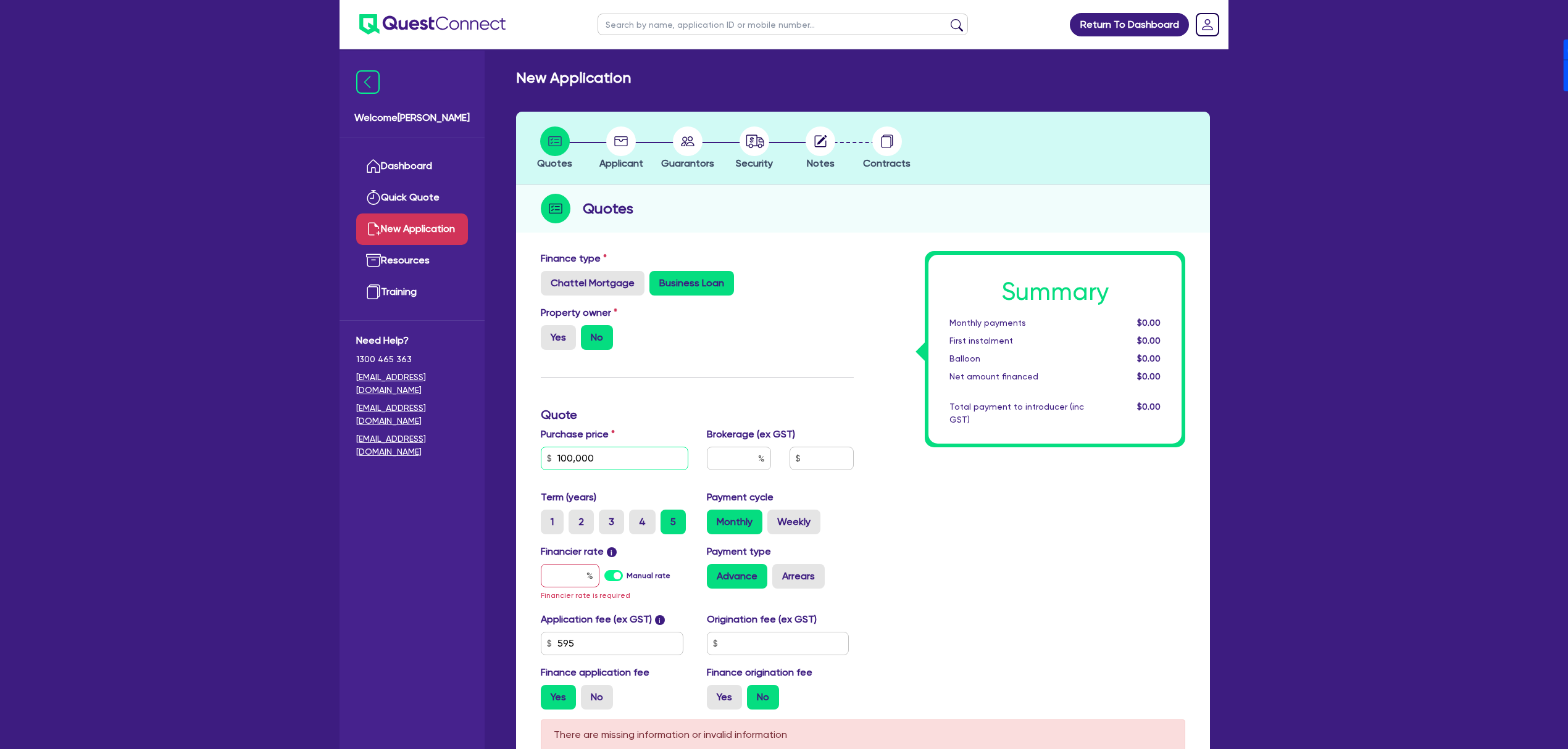
type input "100,000"
type input "4"
click at [626, 575] on label "Manual rate" at bounding box center [648, 575] width 44 height 11
click at [0, 0] on input "Manual rate" at bounding box center [0, 0] width 0 height 0
type input "4,026.18"
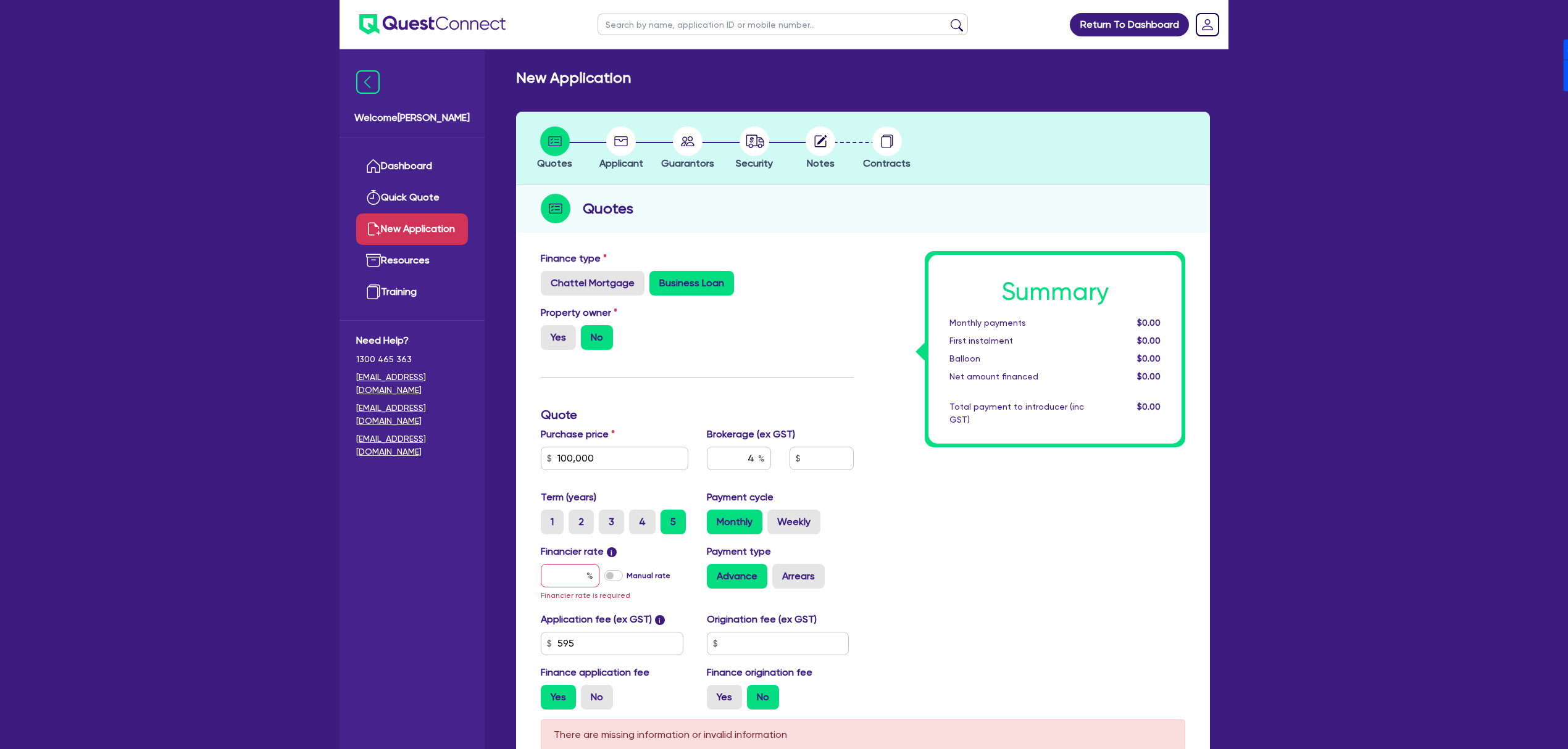
type input "17"
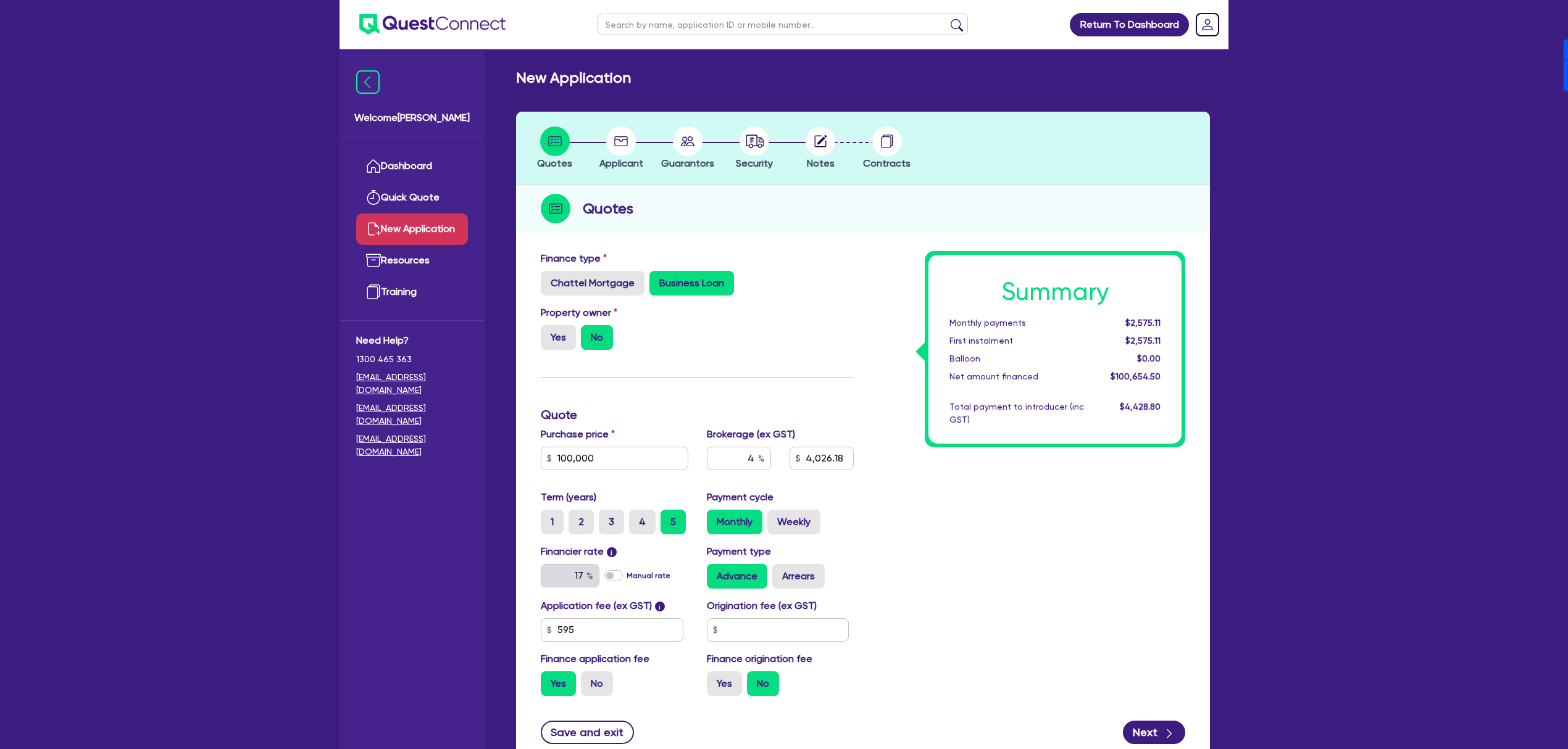
click at [793, 594] on div "Financier rate i 17 Manual rate Payment type Advance Arrears" at bounding box center [696, 571] width 331 height 54
click at [803, 566] on label "Arrears" at bounding box center [798, 576] width 52 height 25
click at [781, 628] on input "text" at bounding box center [778, 629] width 143 height 23
type input "4,026.18"
click at [818, 578] on label "Arrears" at bounding box center [798, 576] width 52 height 25
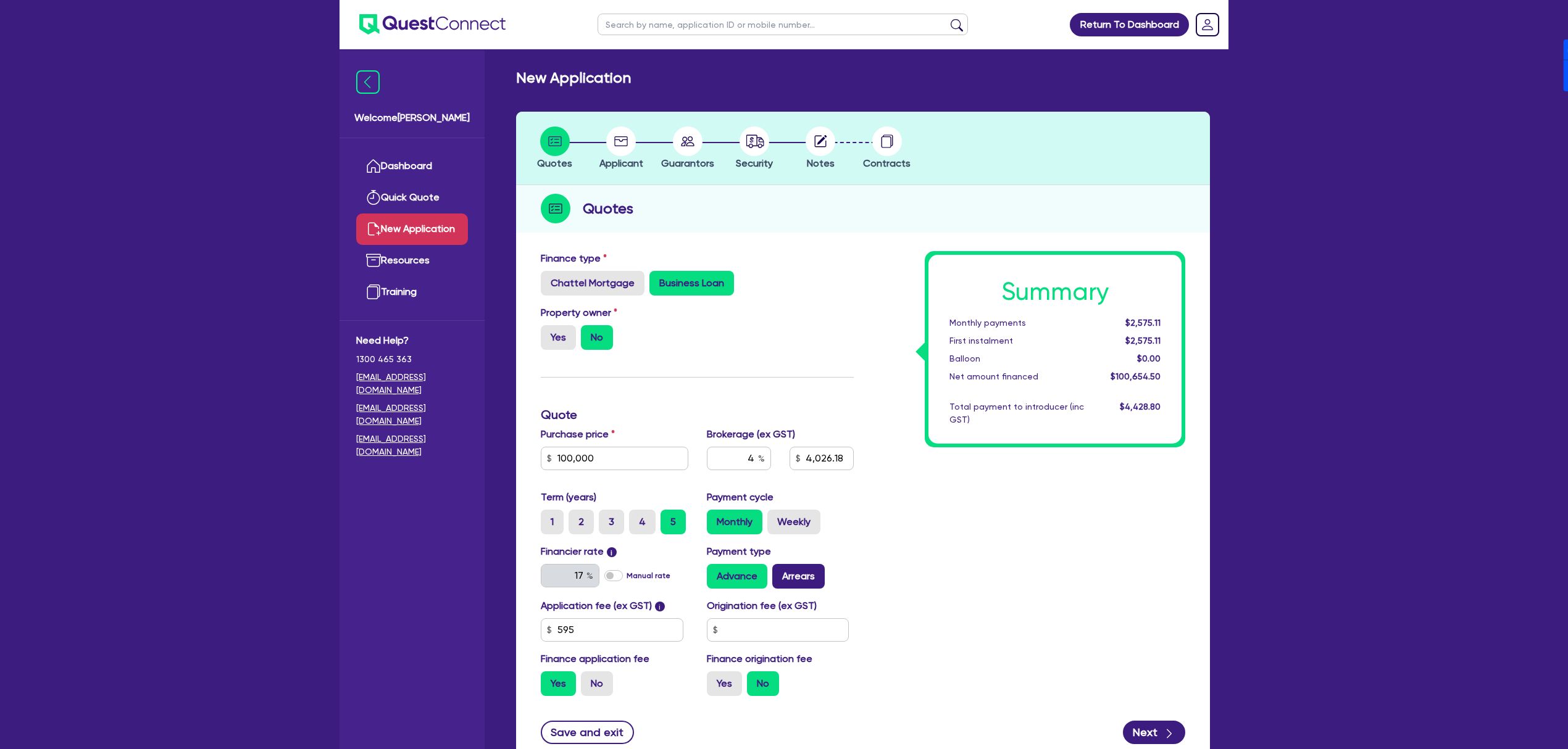
click at [780, 572] on input "Arrears" at bounding box center [776, 568] width 8 height 8
radio input "true"
type input "4,026.18"
click at [808, 620] on input "text" at bounding box center [778, 629] width 143 height 23
type input "900"
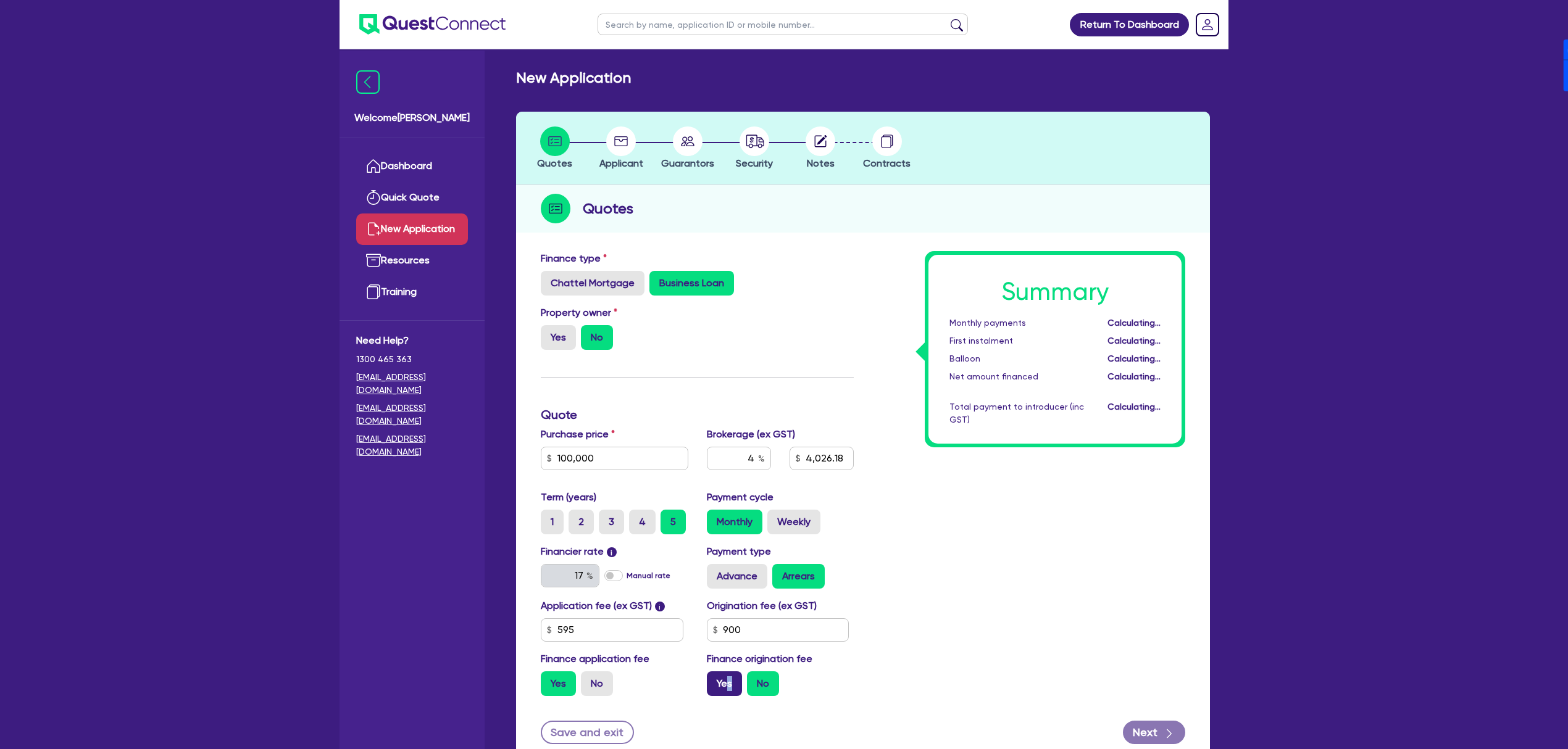
drag, startPoint x: 727, startPoint y: 696, endPoint x: 732, endPoint y: 691, distance: 7.0
click at [730, 692] on div "Application fee (ex GST) i 595 Origination fee (ex GST) 900 Finance application…" at bounding box center [696, 652] width 331 height 107
type input "4,026.18"
click at [732, 691] on label "Yes" at bounding box center [724, 684] width 35 height 25
click at [715, 680] on input "Yes" at bounding box center [711, 676] width 8 height 8
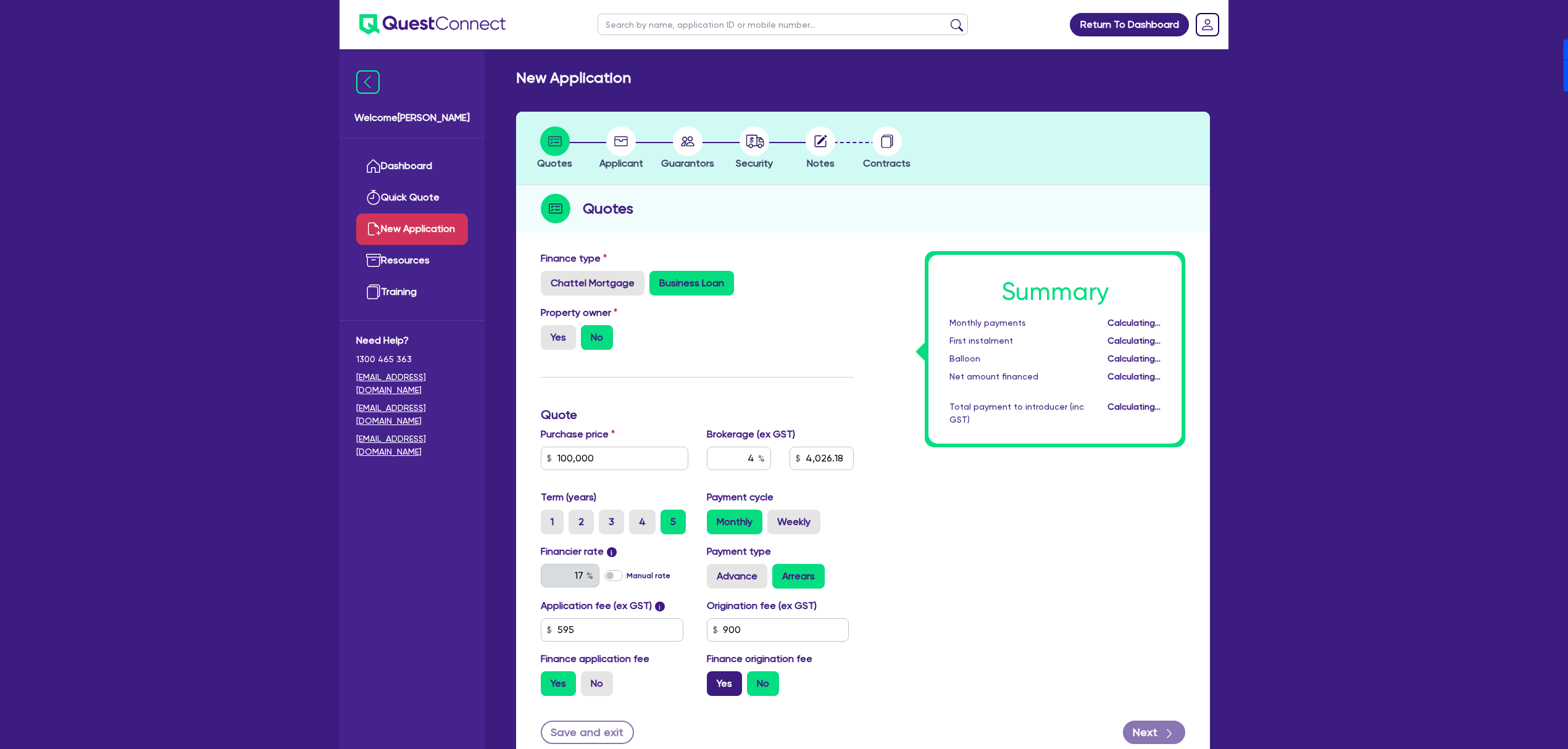
radio input "true"
click at [1181, 723] on div "Next" at bounding box center [1154, 732] width 62 height 23
click at [1160, 741] on button "Next" at bounding box center [1154, 732] width 62 height 23
type input "4,065.78"
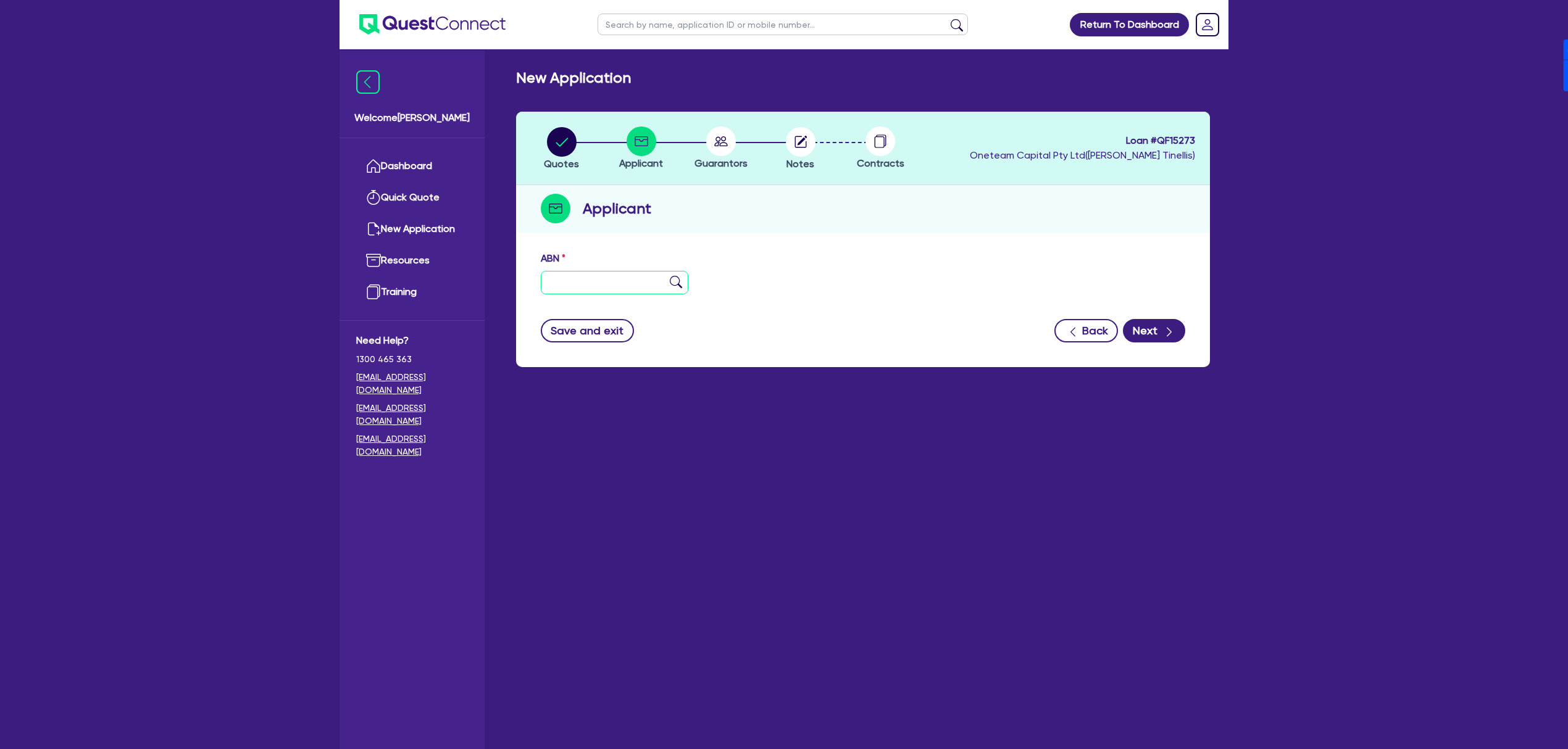
click at [573, 283] on input "text" at bounding box center [615, 282] width 148 height 23
type input "11 111 111 111"
click at [1150, 326] on button "Next" at bounding box center [1154, 330] width 62 height 23
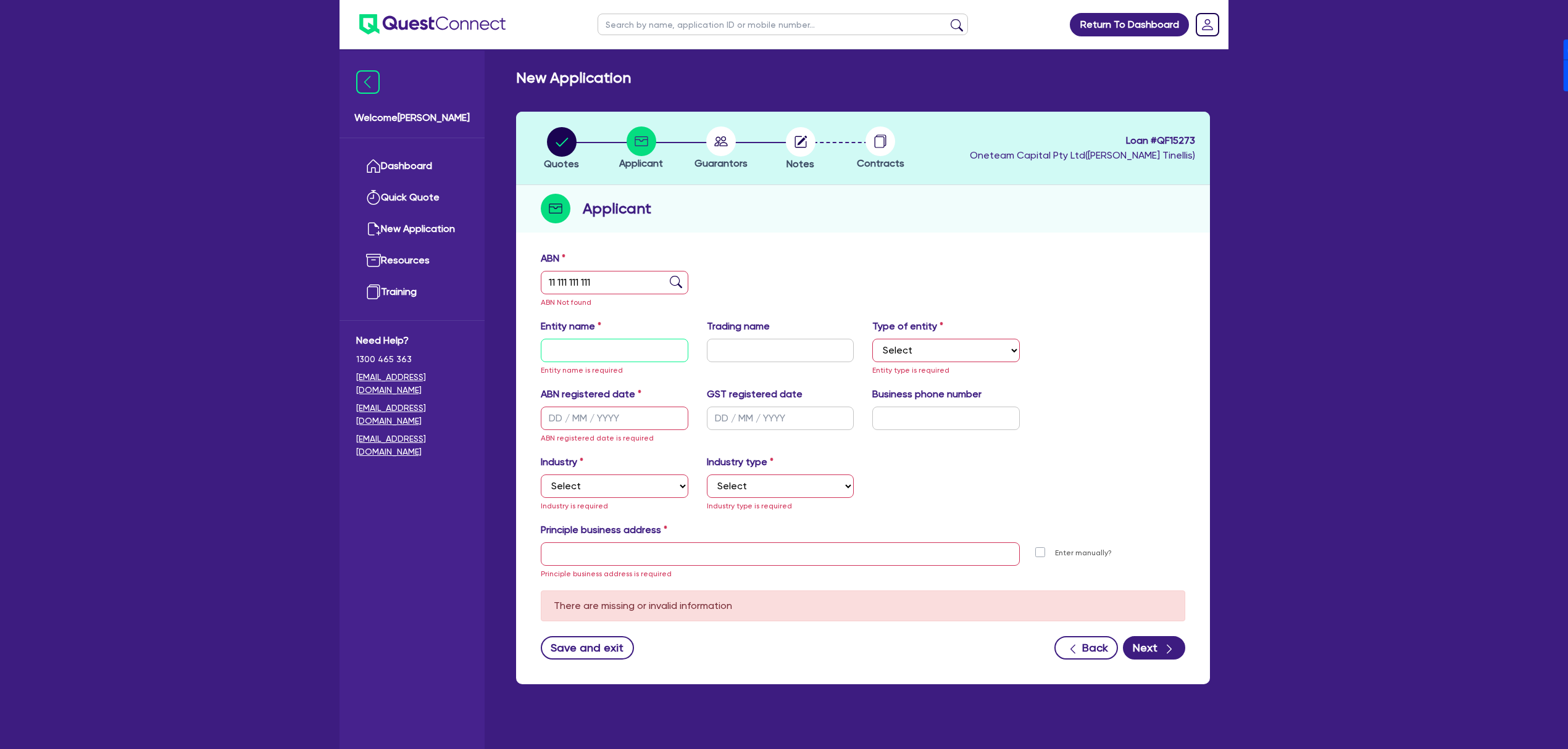
click at [593, 343] on input "text" at bounding box center [615, 350] width 148 height 23
type input "Gerome"
click at [921, 346] on select "Select Sole Trader Company Partnership Trust" at bounding box center [946, 350] width 148 height 23
select select "SOLE_TRADER"
click at [872, 339] on select "Select Sole Trader Company Partnership Trust" at bounding box center [946, 350] width 148 height 23
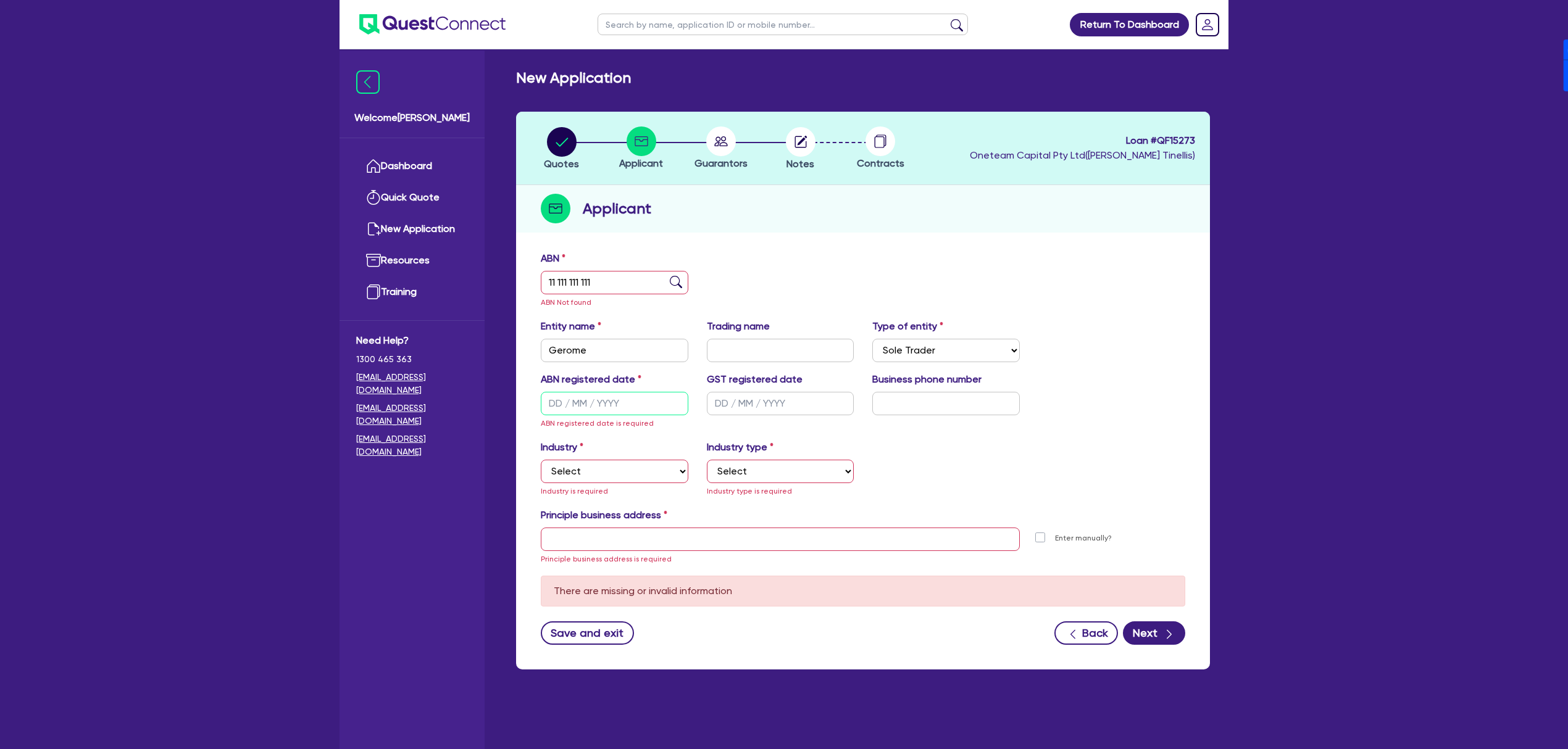
click at [634, 401] on input "text" at bounding box center [615, 403] width 148 height 23
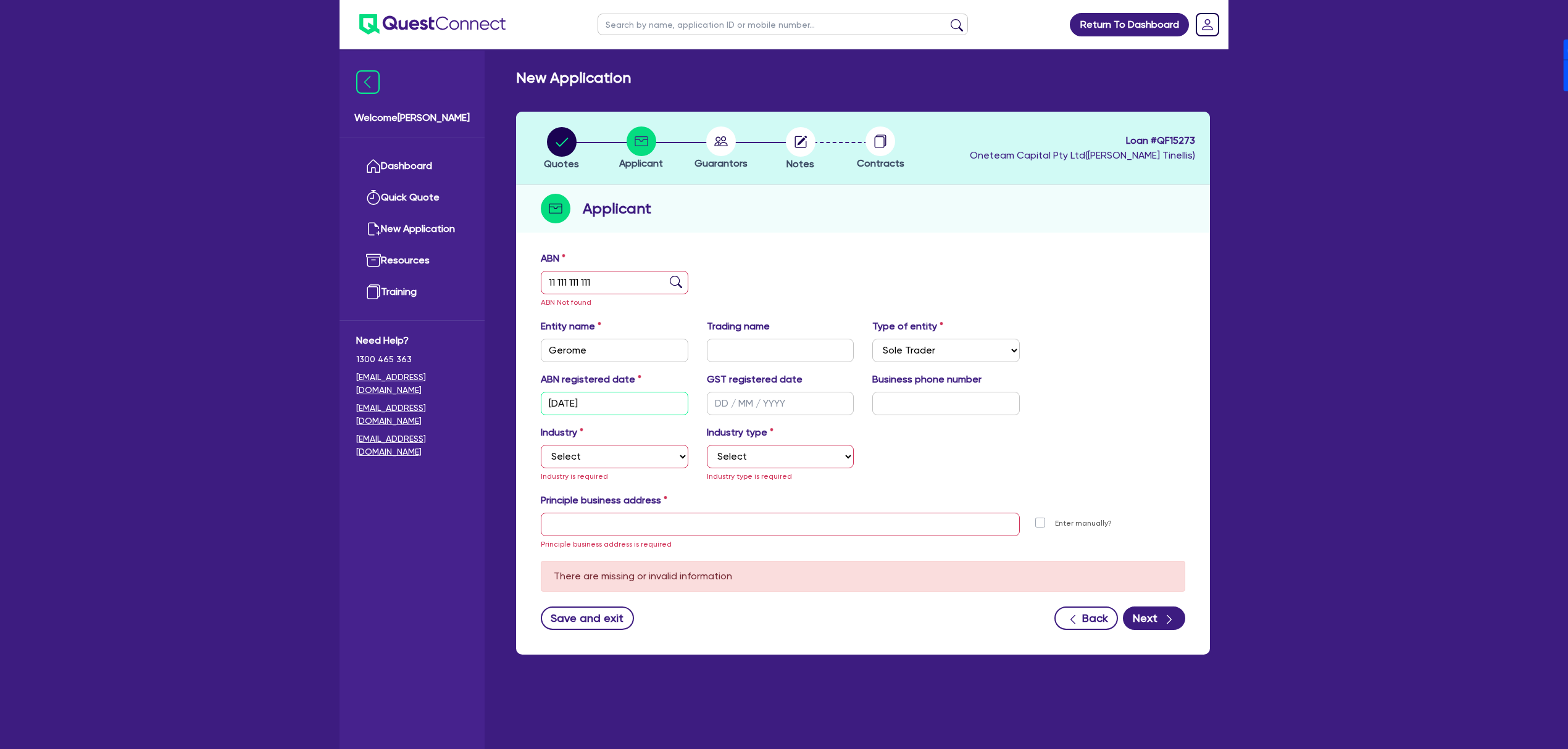
type input "[DATE]"
select select "ACCOMODATION_FOOD"
select select "HOTELS"
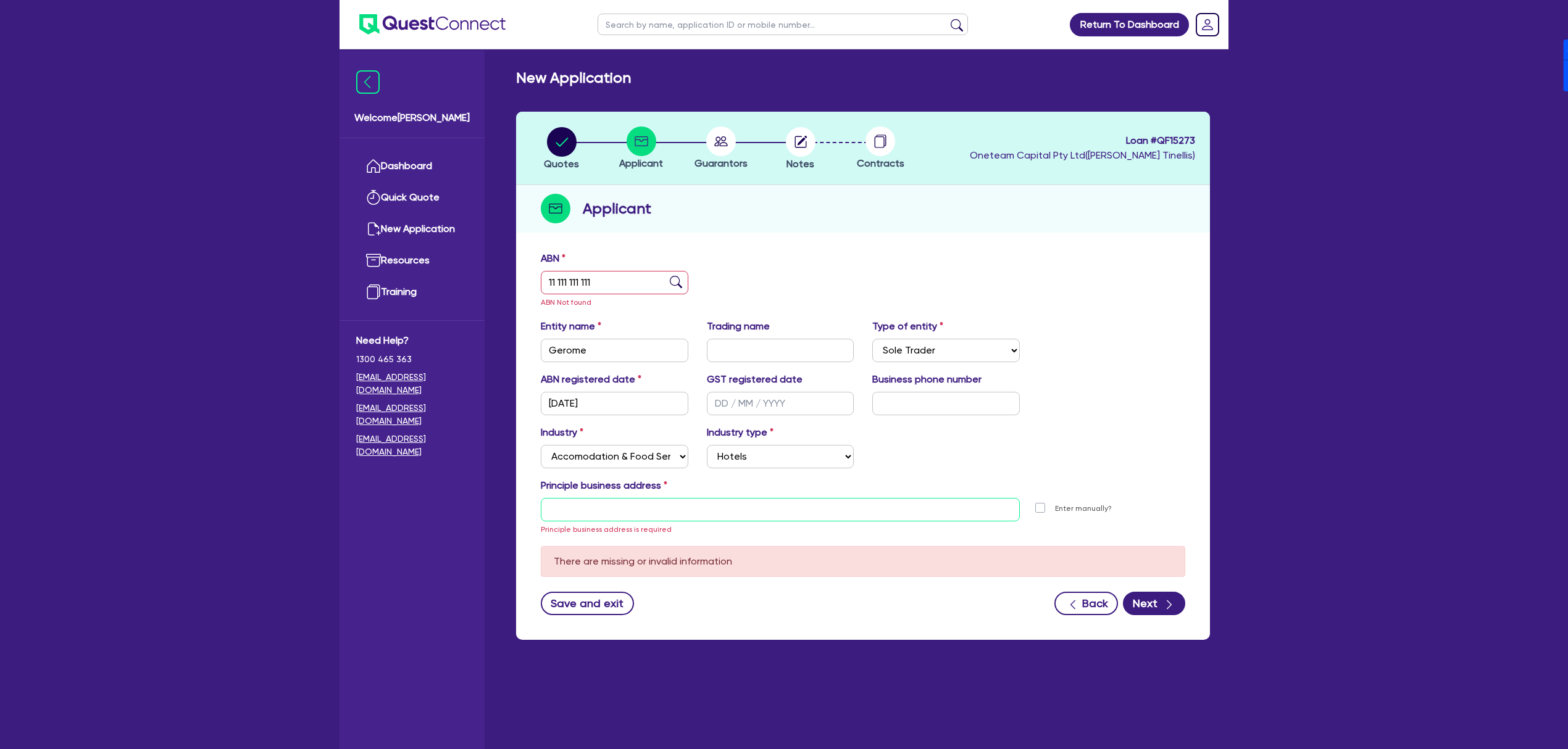
type input "[STREET_ADDRESS]"
type input "04 5035 5483"
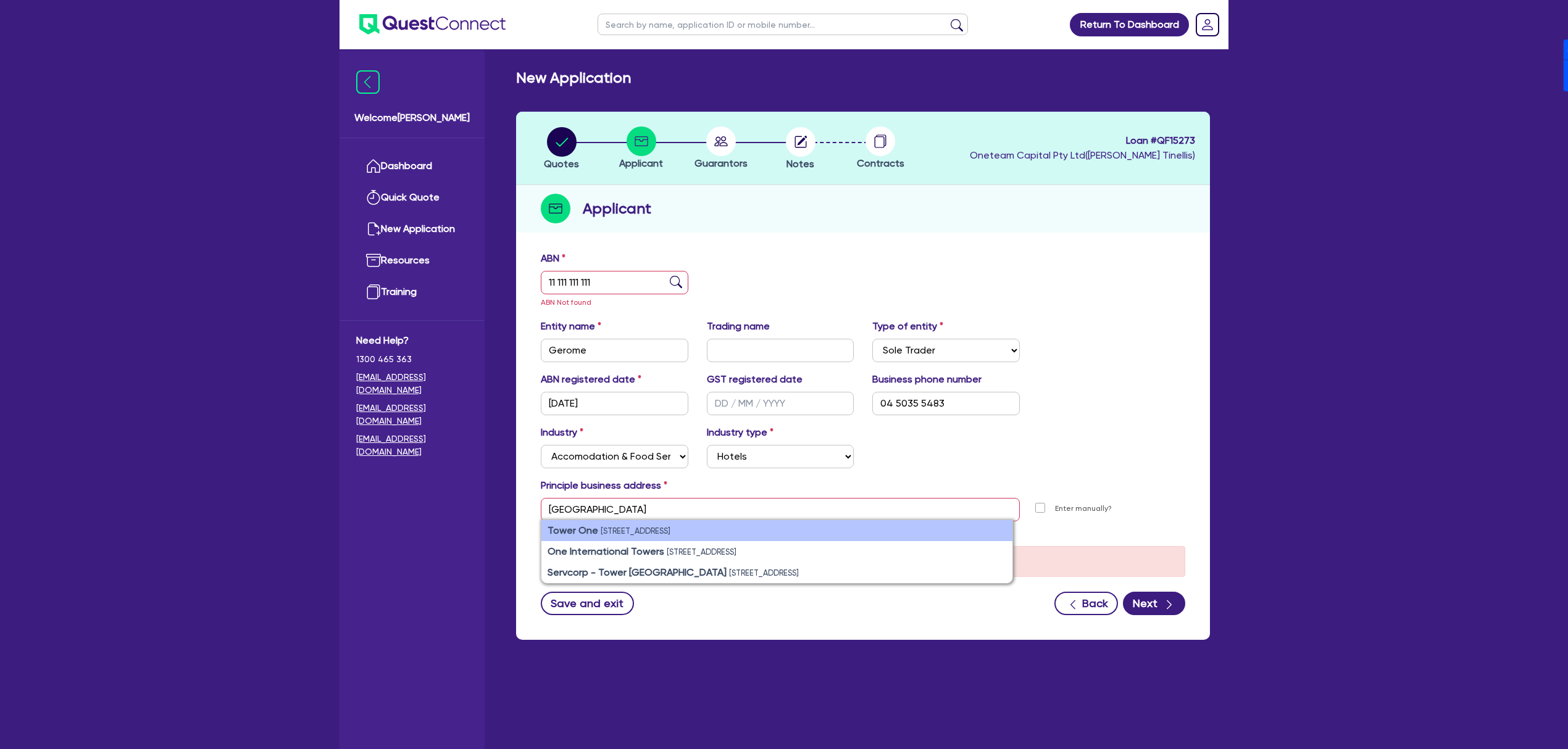
click at [601, 534] on small "[STREET_ADDRESS]" at bounding box center [636, 530] width 70 height 9
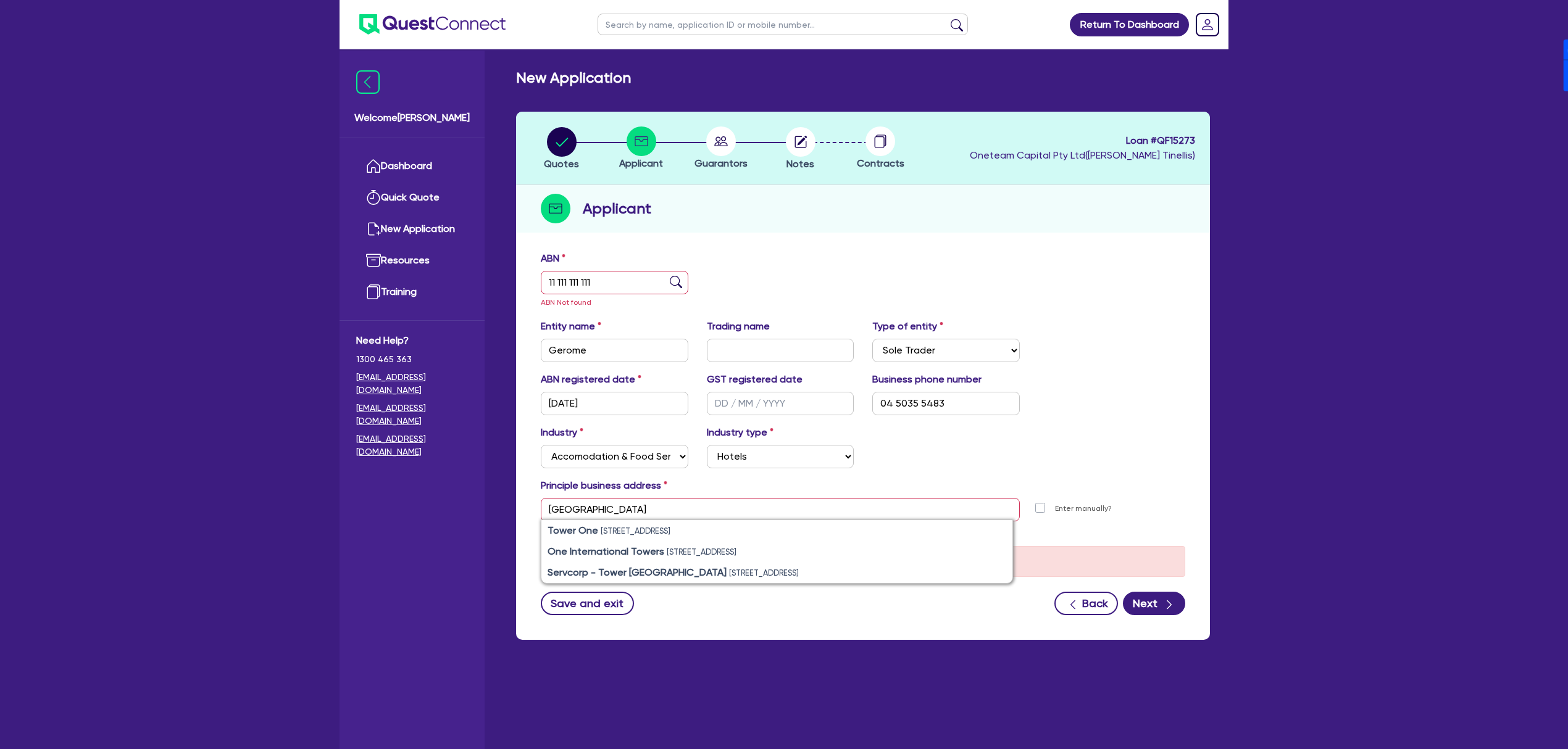
type input "[STREET_ADDRESS]"
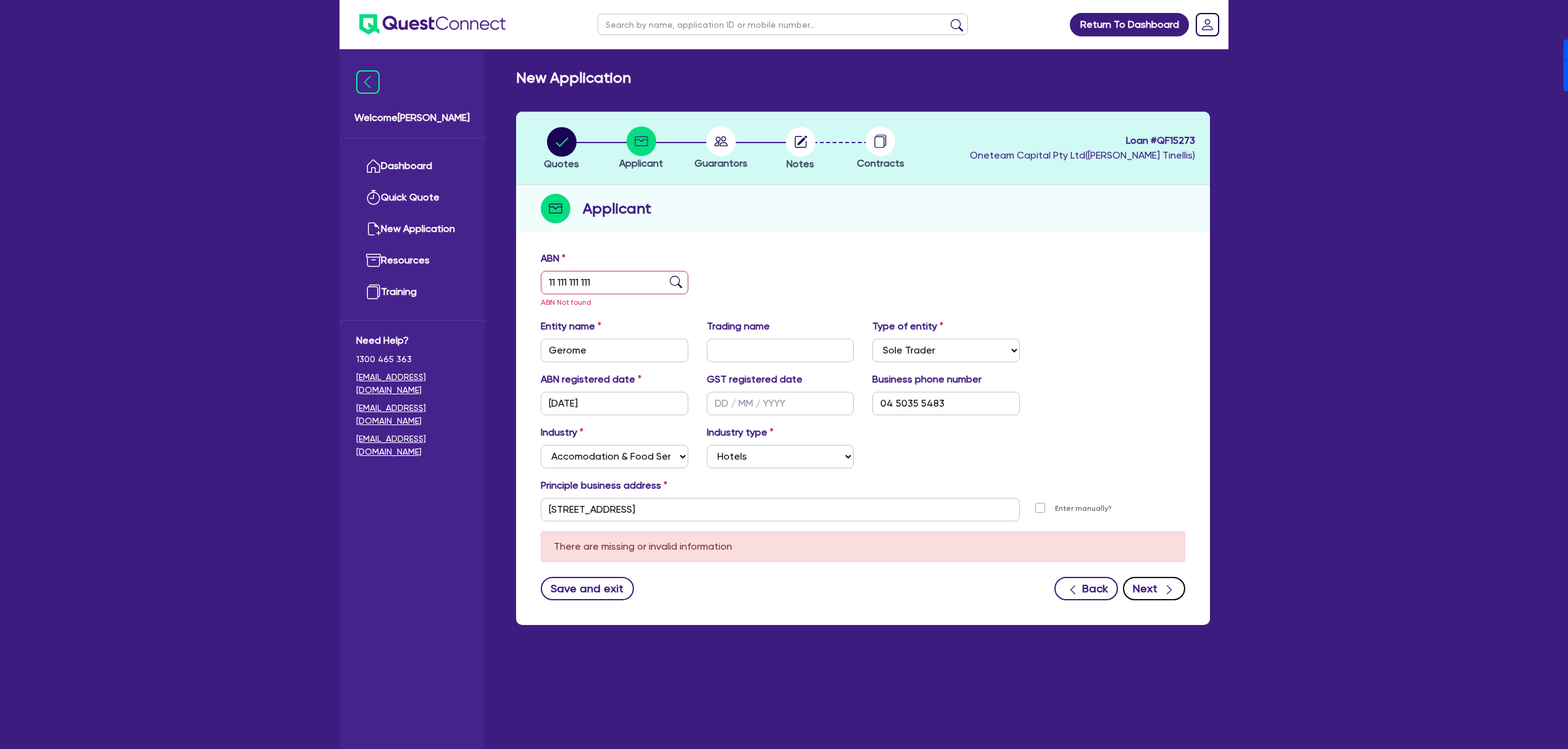
click at [1158, 586] on button "Next" at bounding box center [1154, 588] width 62 height 23
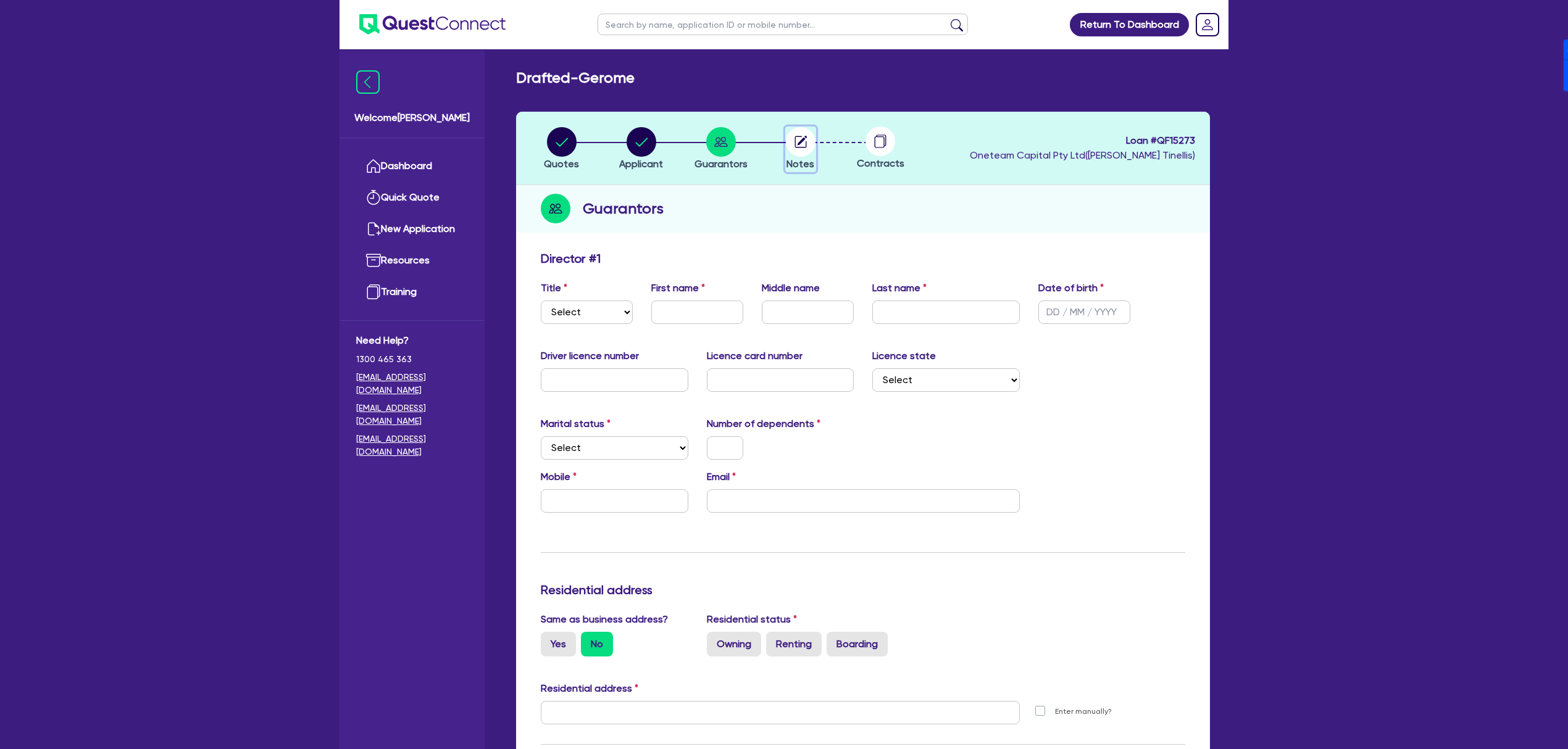
click at [805, 133] on circle "button" at bounding box center [801, 142] width 30 height 30
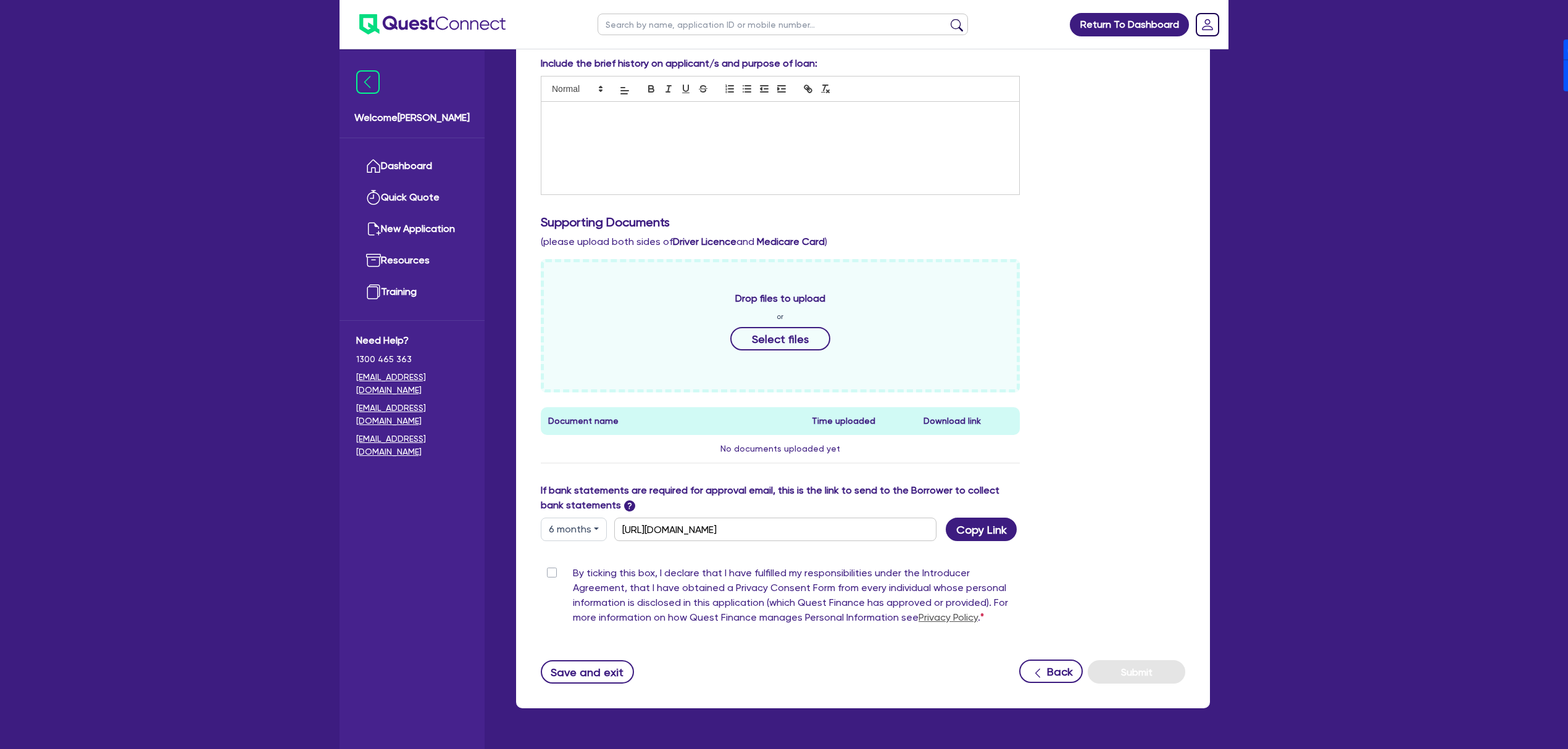
scroll to position [354, 0]
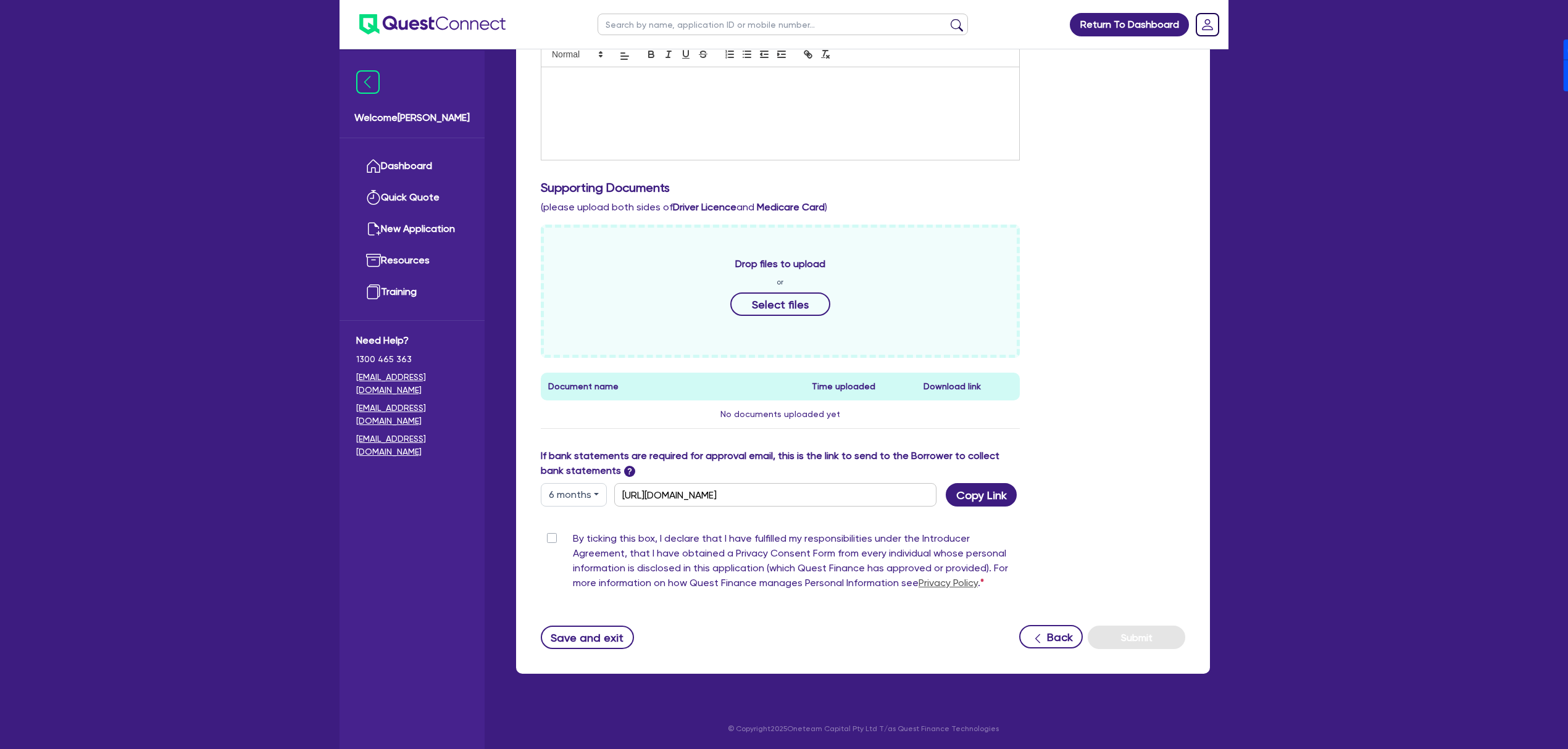
click at [588, 504] on button "6 months" at bounding box center [574, 494] width 66 height 23
drag, startPoint x: 578, startPoint y: 528, endPoint x: 674, endPoint y: 504, distance: 98.6
click at [580, 526] on link "3 months" at bounding box center [590, 524] width 98 height 23
type input "[URL][DOMAIN_NAME]"
click at [997, 493] on button "Copy Link" at bounding box center [981, 494] width 71 height 23
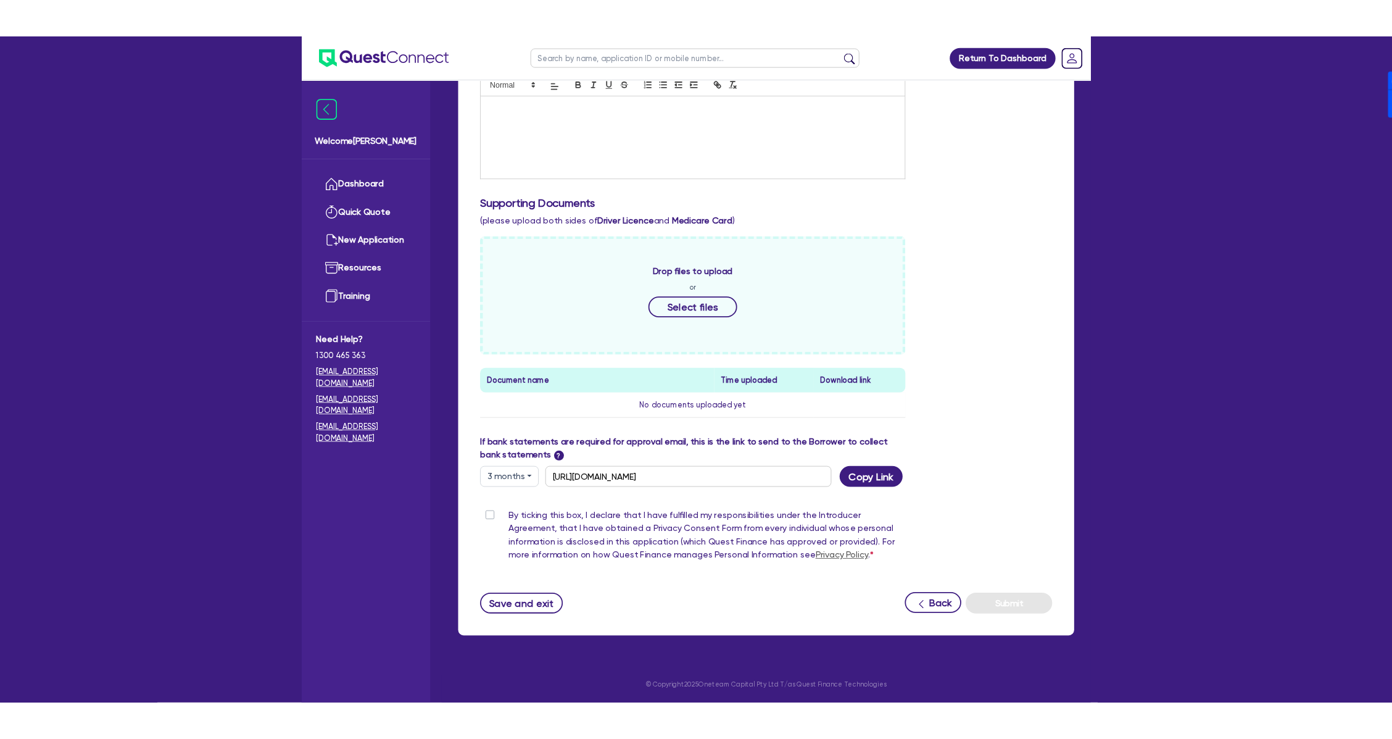
scroll to position [351, 0]
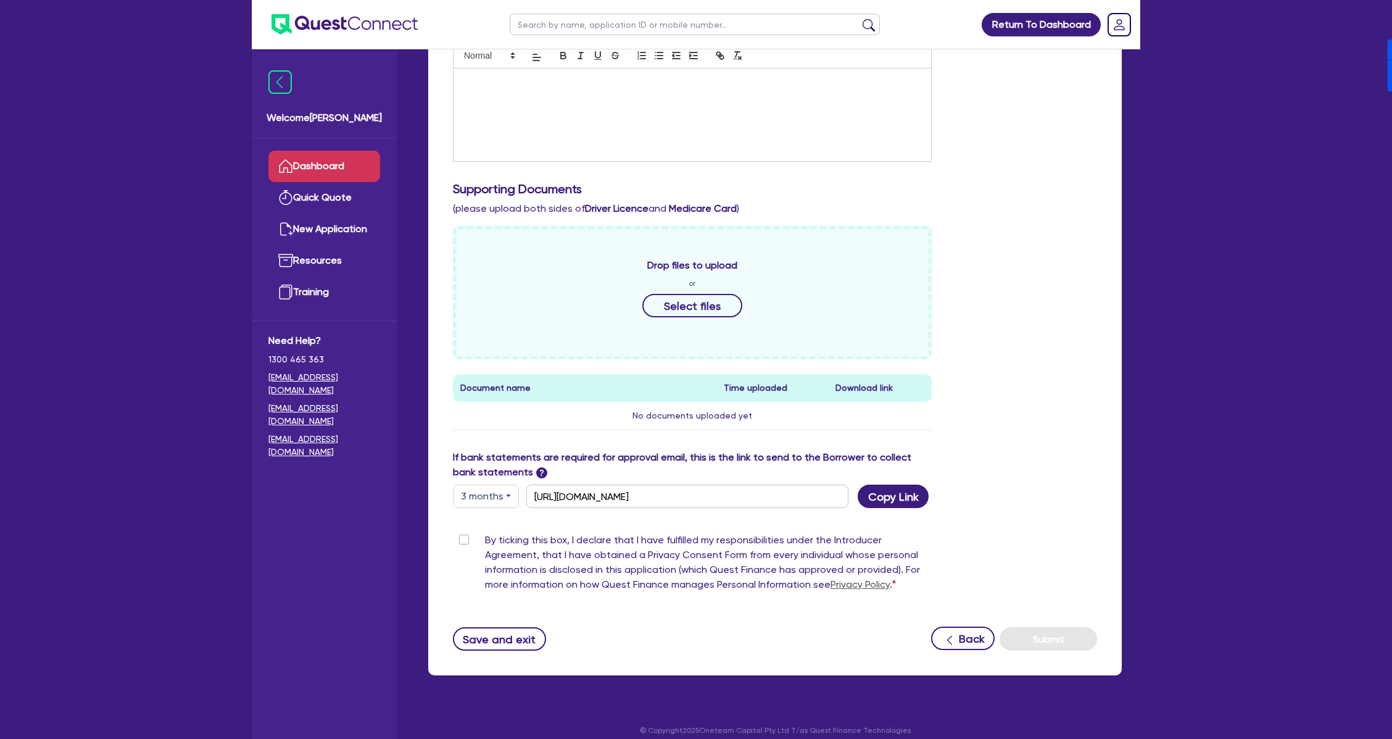
click at [317, 156] on link "Dashboard" at bounding box center [324, 166] width 112 height 31
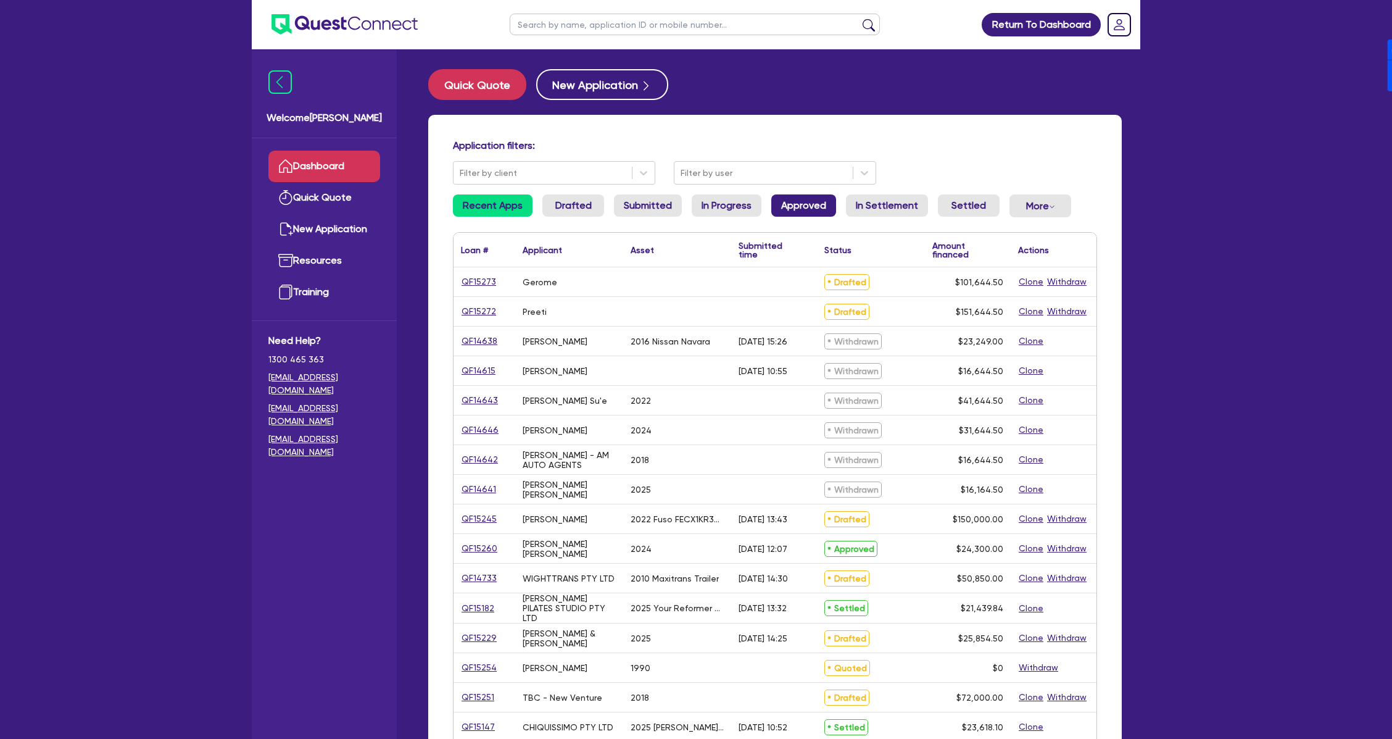
click at [789, 203] on link "Approved" at bounding box center [803, 205] width 65 height 22
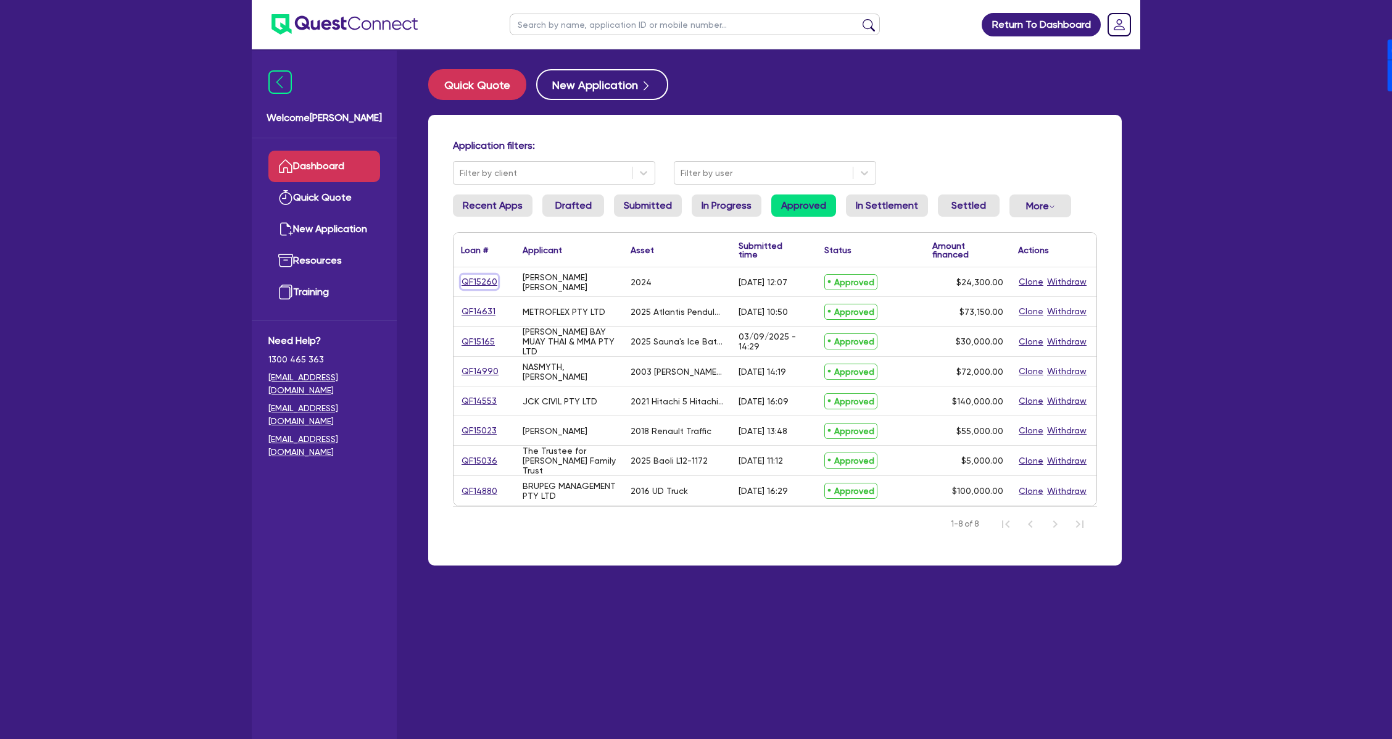
click at [477, 281] on link "QF15260" at bounding box center [479, 282] width 37 height 14
select select "CARS_AND_LIGHT_TRUCKS"
select select "PASSENGER_VEHICLES"
click at [468, 314] on link "QF14631" at bounding box center [478, 311] width 35 height 14
select select "TERTIARY_ASSETS"
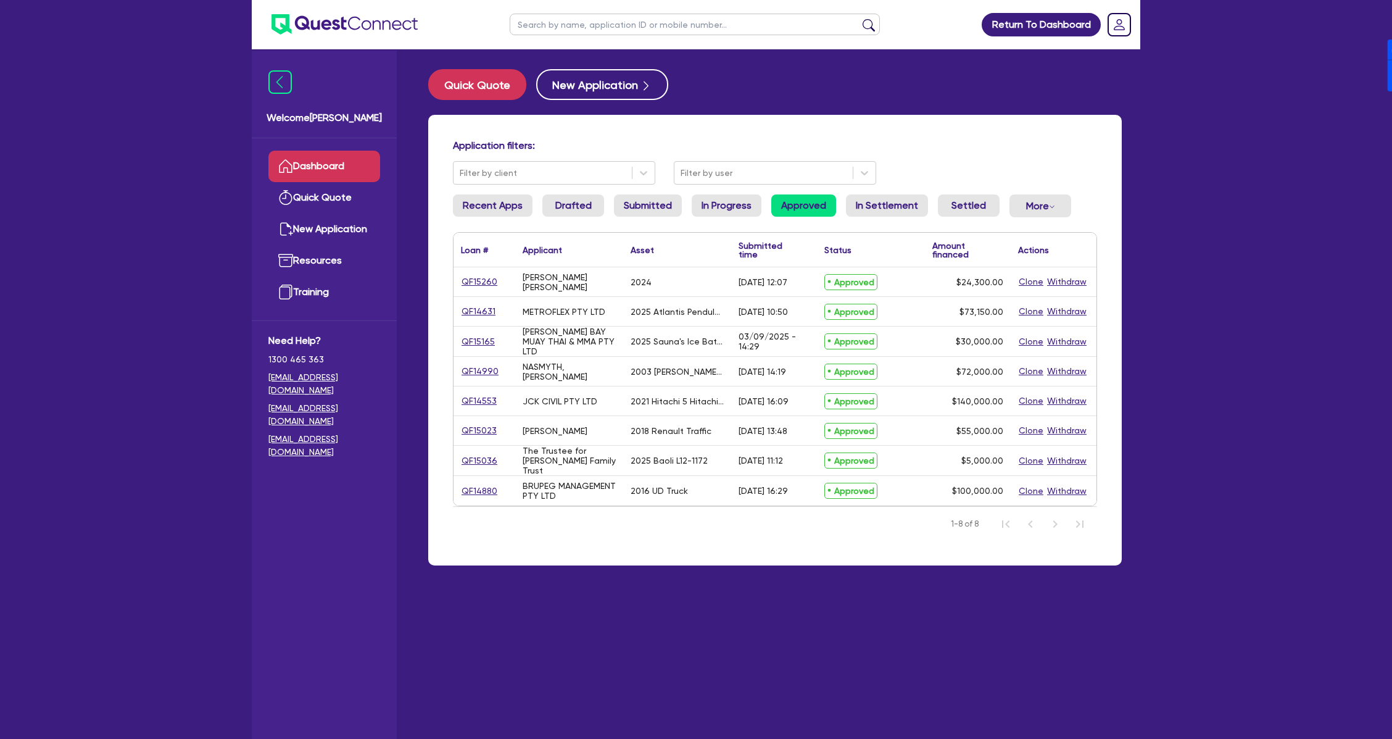
select select "OTHER_TERTIARY"
click at [480, 343] on link "QF15165" at bounding box center [478, 342] width 35 height 14
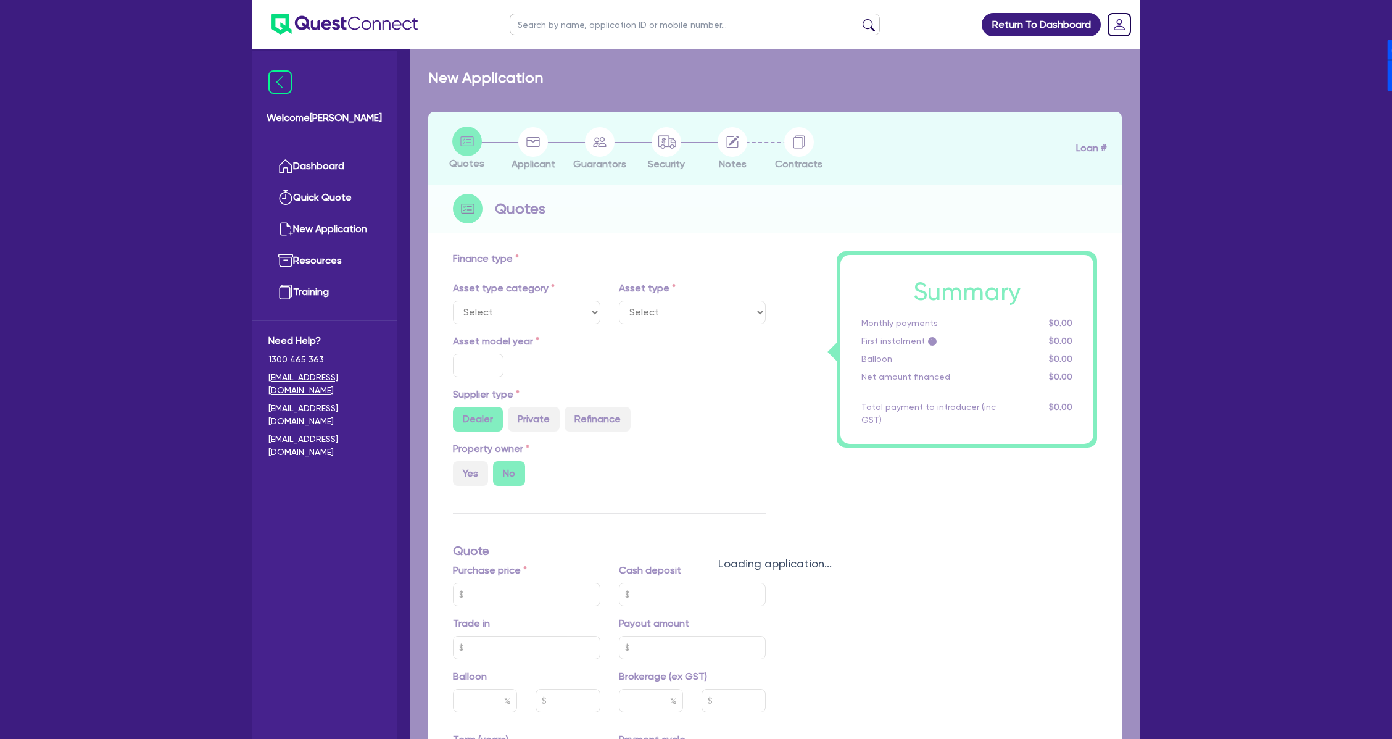
select select "SECONDARY_ASSETS"
type input "2025"
radio input "true"
type input "30,000"
type input "7"
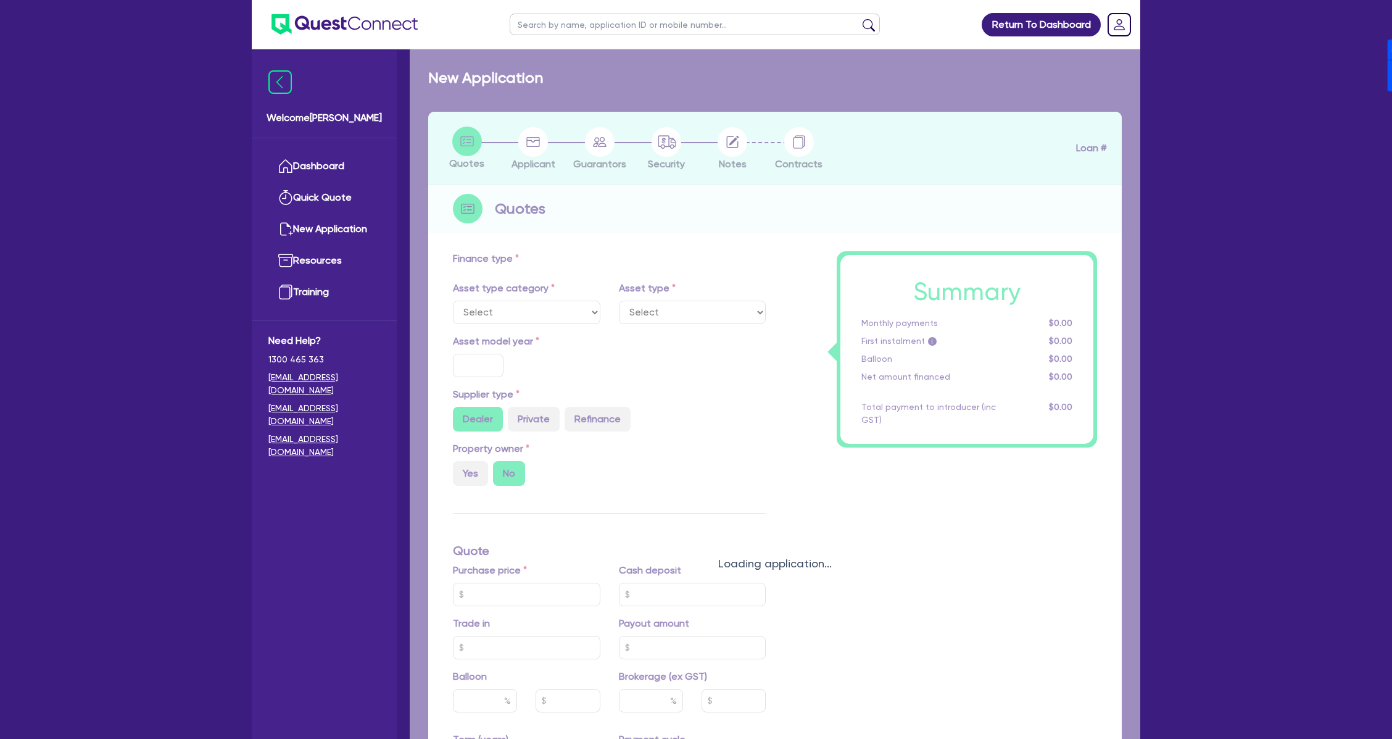
type input "2,100"
type input "17.95"
type input "850"
select select "OTHER"
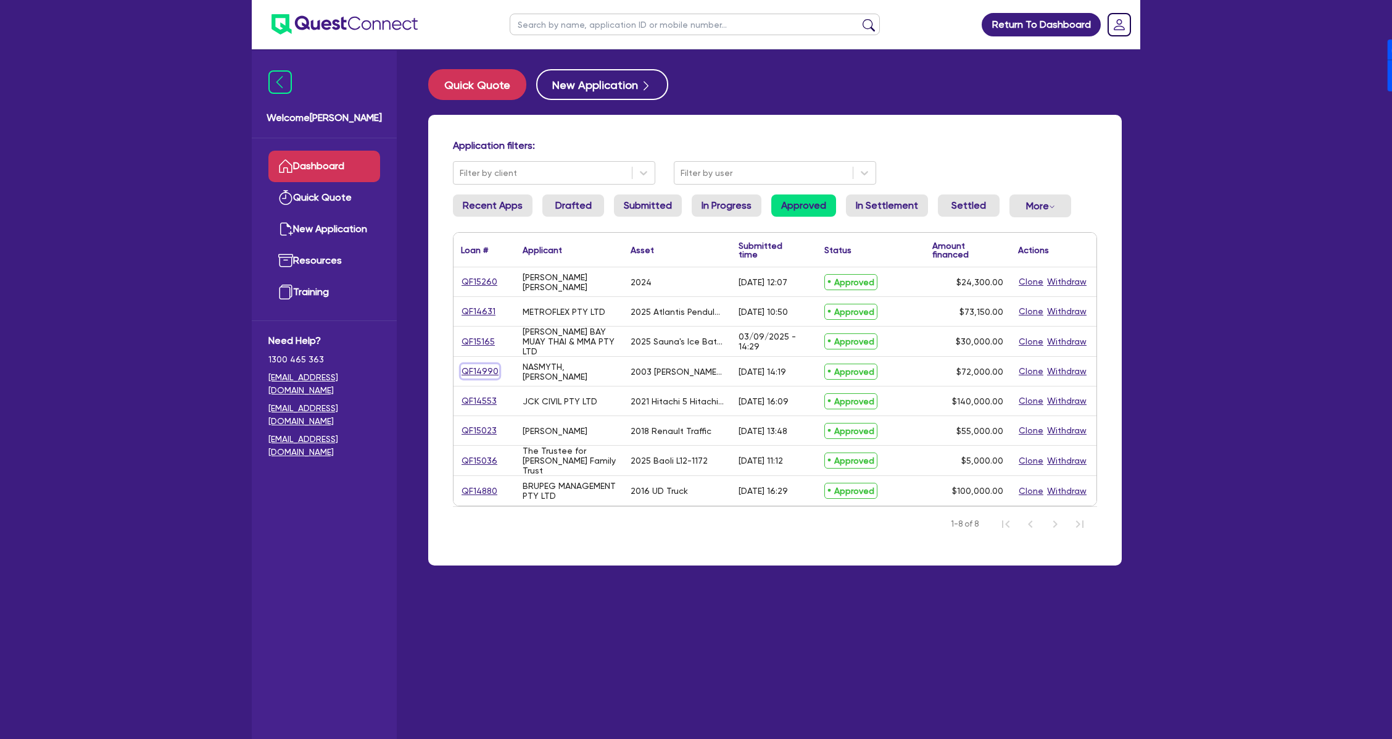
click at [474, 377] on link "QF14990" at bounding box center [480, 371] width 38 height 14
select select "PRIMARY_ASSETS"
select select "HEAVY_TRUCKS"
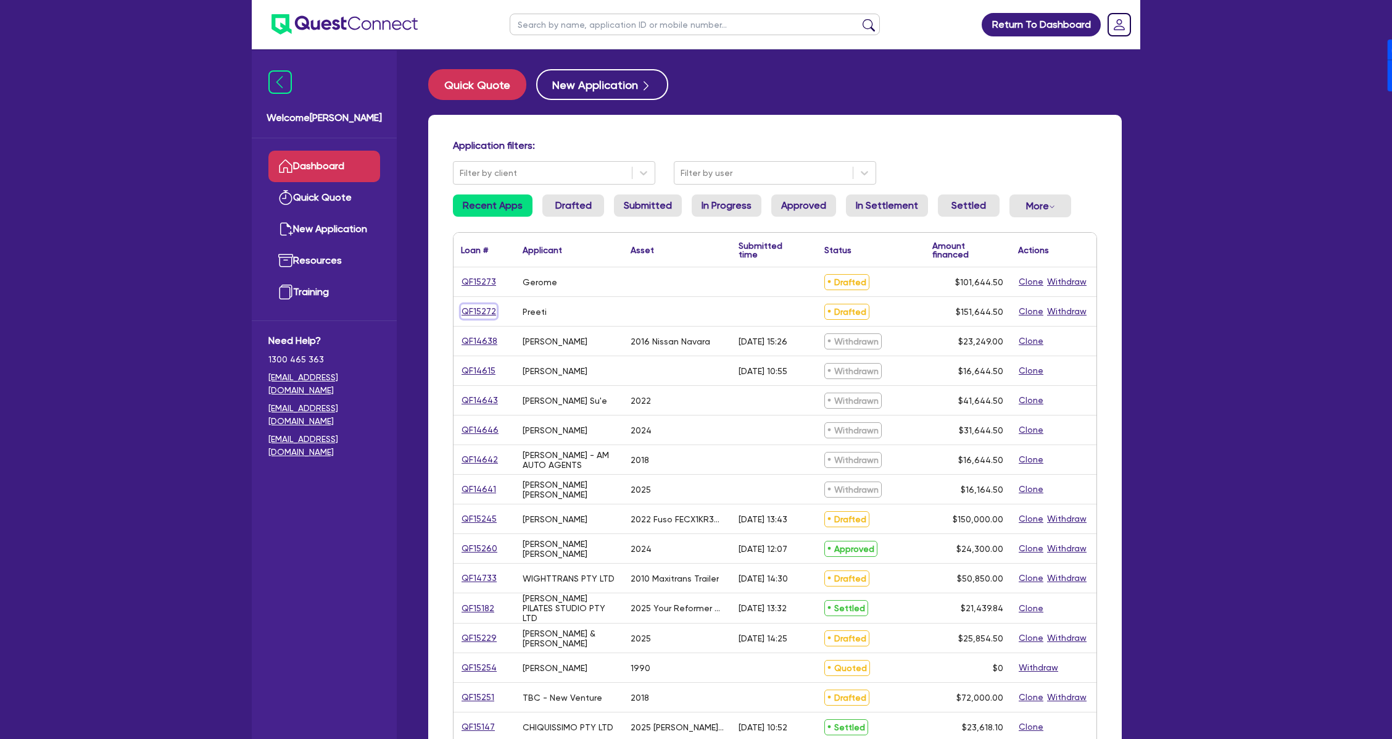
click at [491, 312] on link "QF15272" at bounding box center [479, 311] width 36 height 14
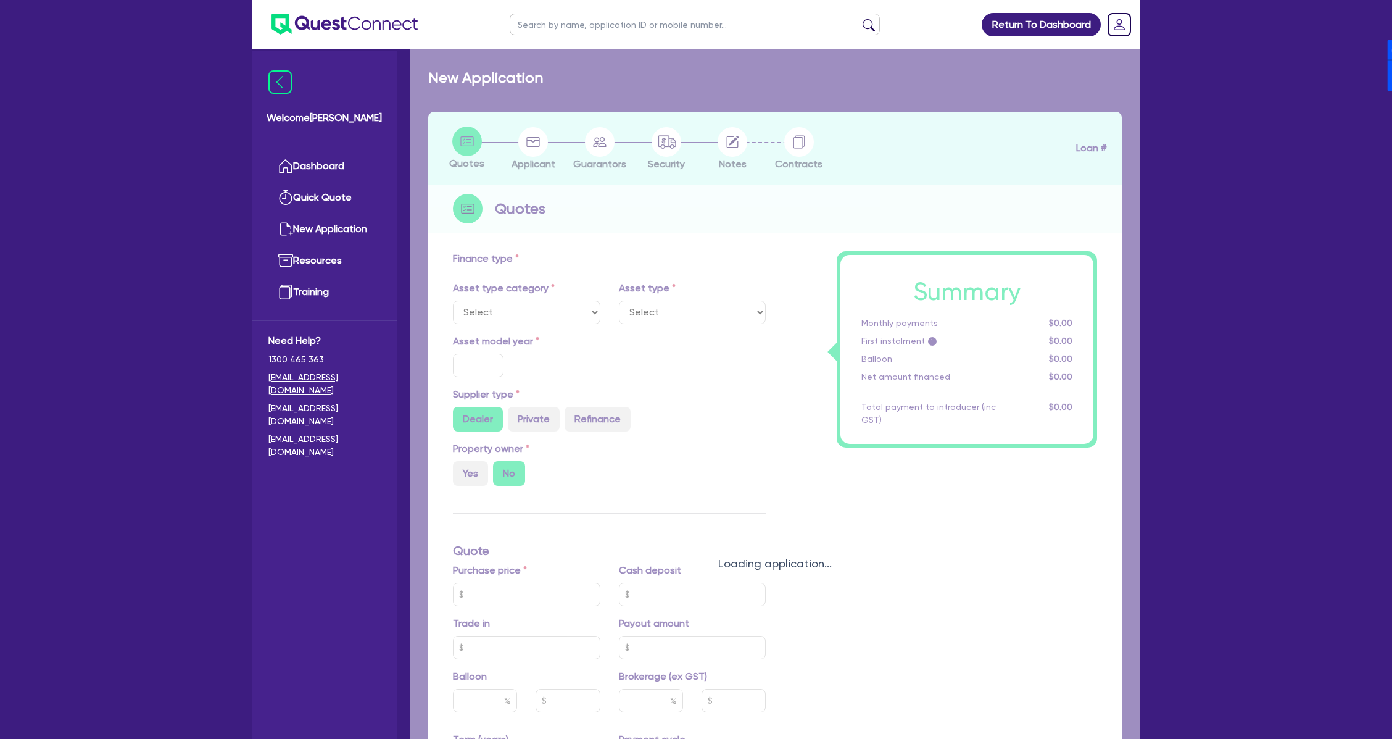
type input "150,000"
type input "4"
type input "6,065.78"
type input "17"
type input "900"
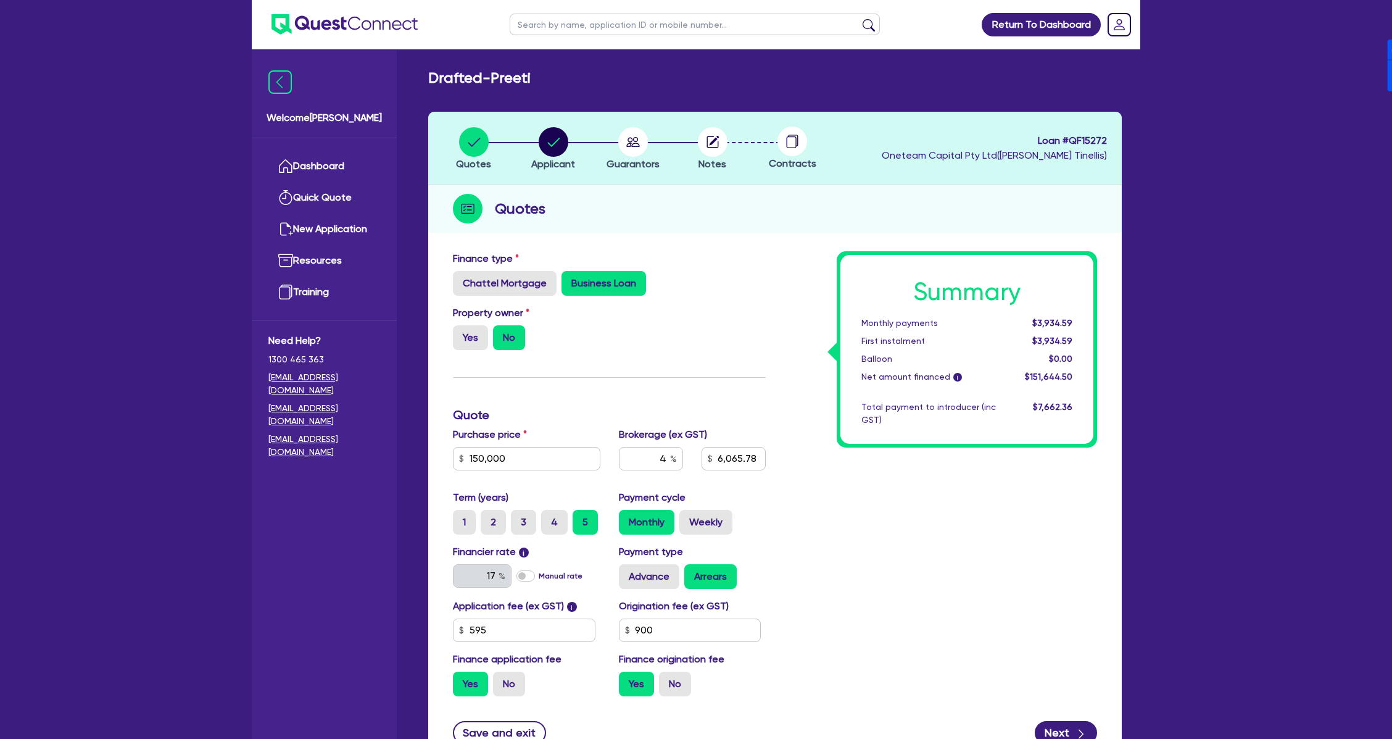
click at [1086, 140] on span "Loan # QF15272" at bounding box center [994, 140] width 225 height 15
copy span "QF15272"
